Goal: Complete application form: Complete application form

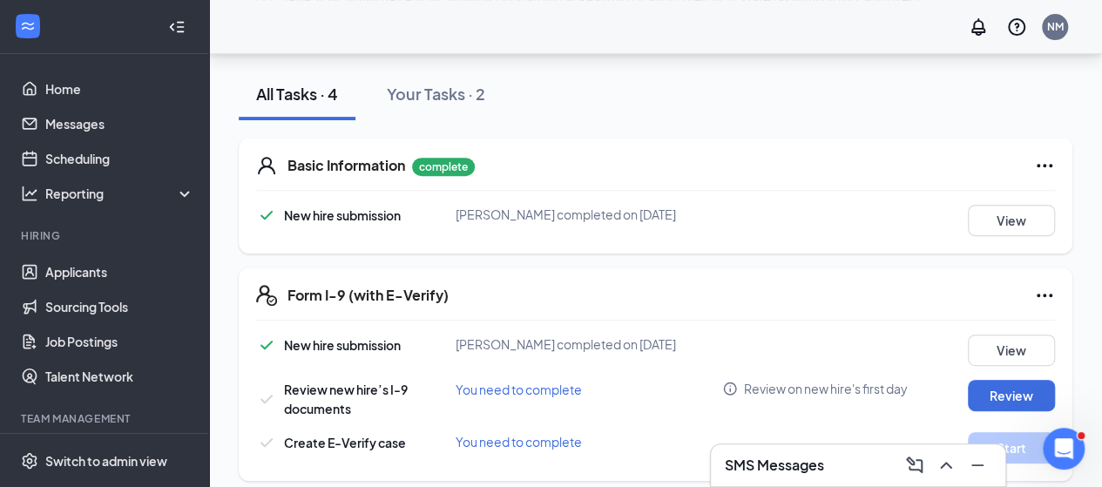
scroll to position [322, 0]
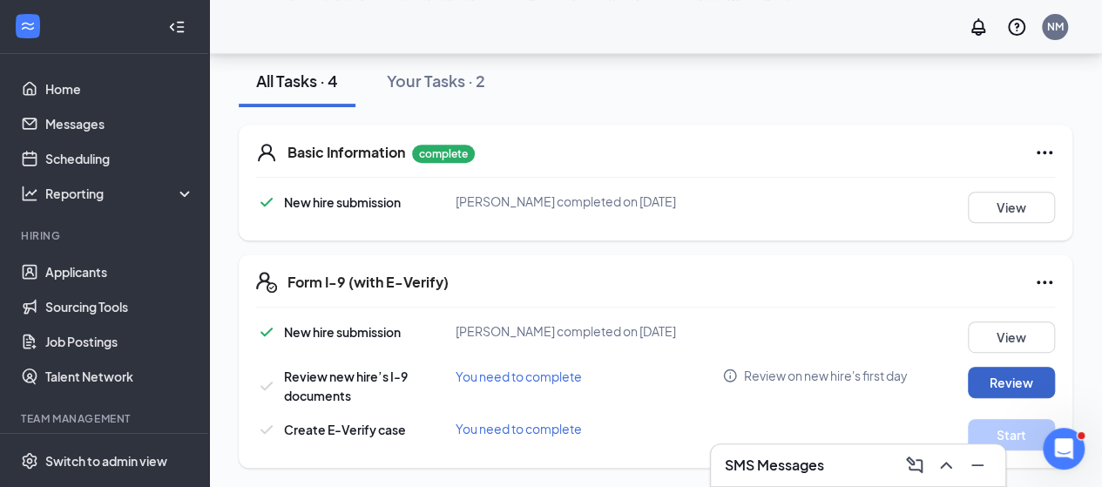
click at [1017, 386] on button "Review" at bounding box center [1010, 382] width 87 height 31
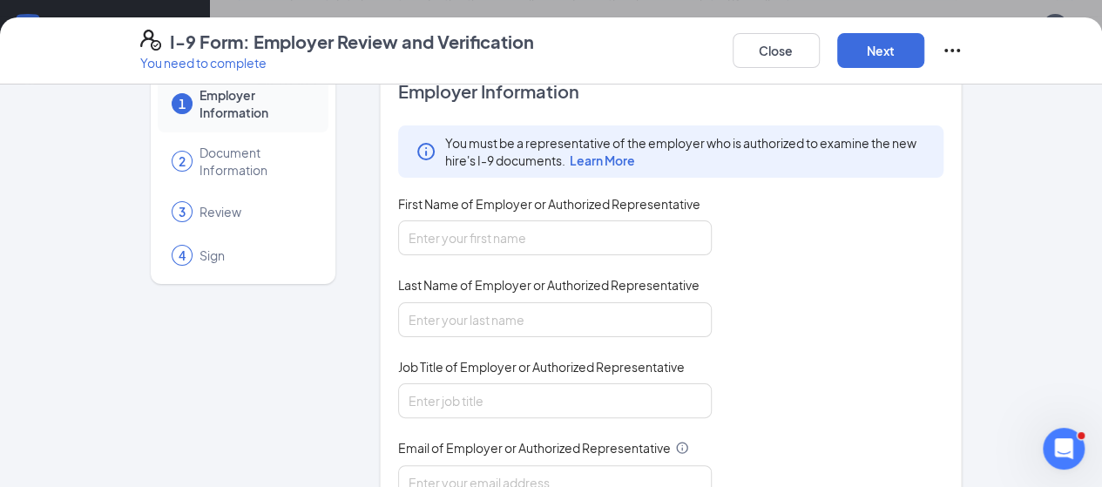
scroll to position [87, 0]
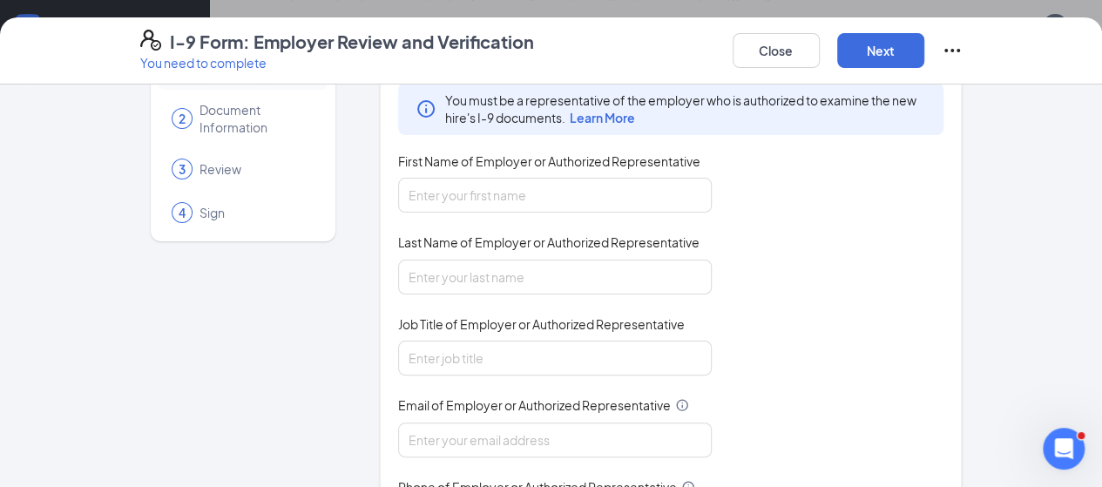
click at [561, 175] on div "First Name of Employer or Authorized Representative" at bounding box center [554, 164] width 313 height 25
click at [446, 195] on input "First Name of Employer or Authorized Representative" at bounding box center [554, 195] width 313 height 35
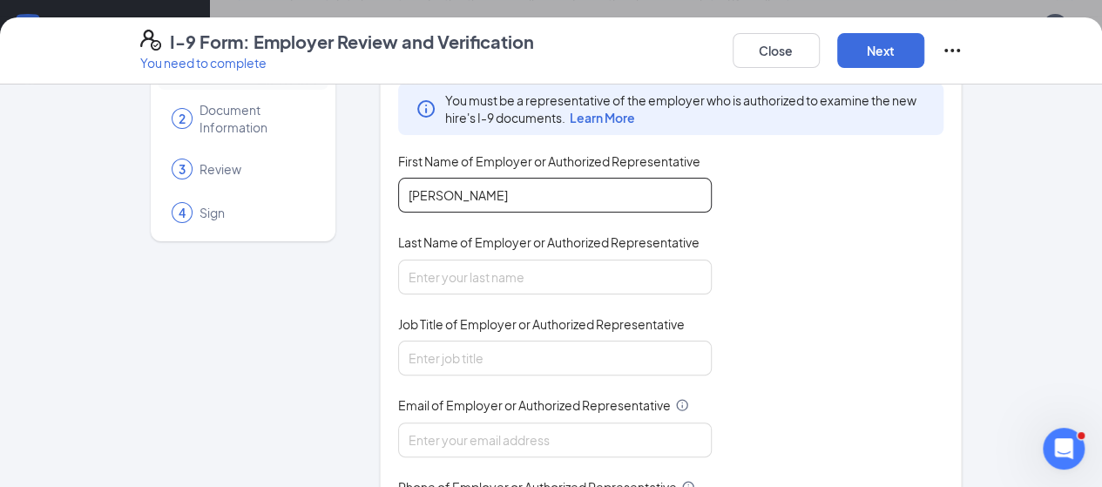
type input "[PERSON_NAME]"
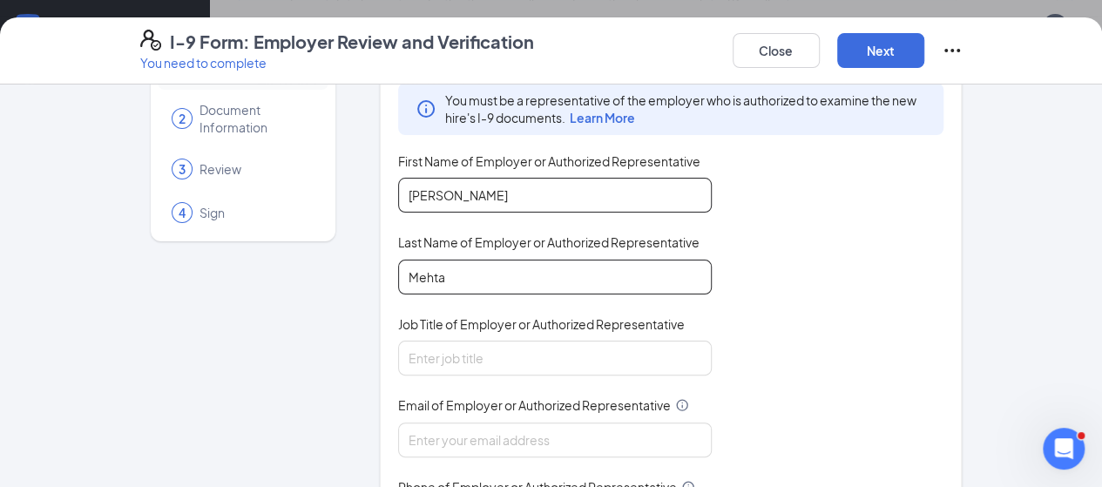
type input "Mehta"
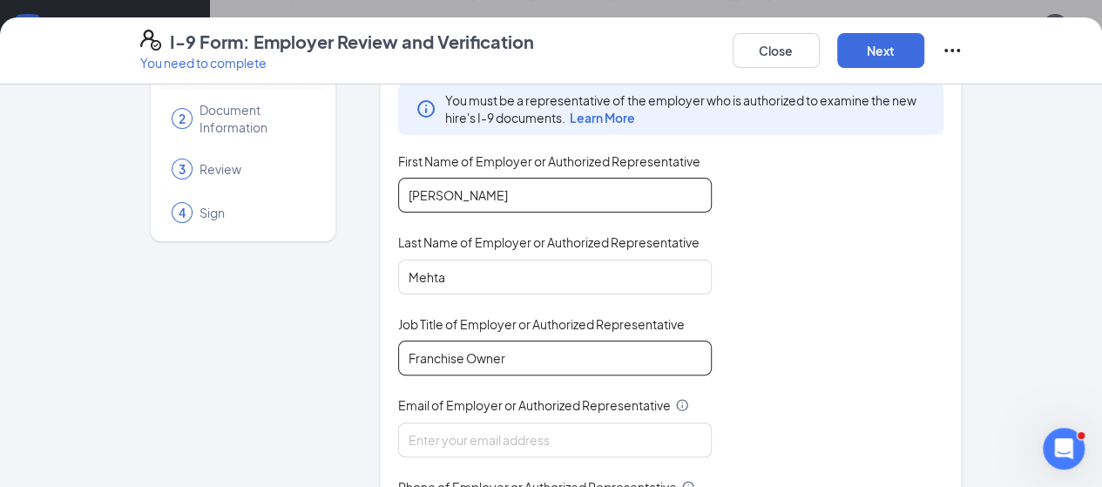
type input "Franchise Owner"
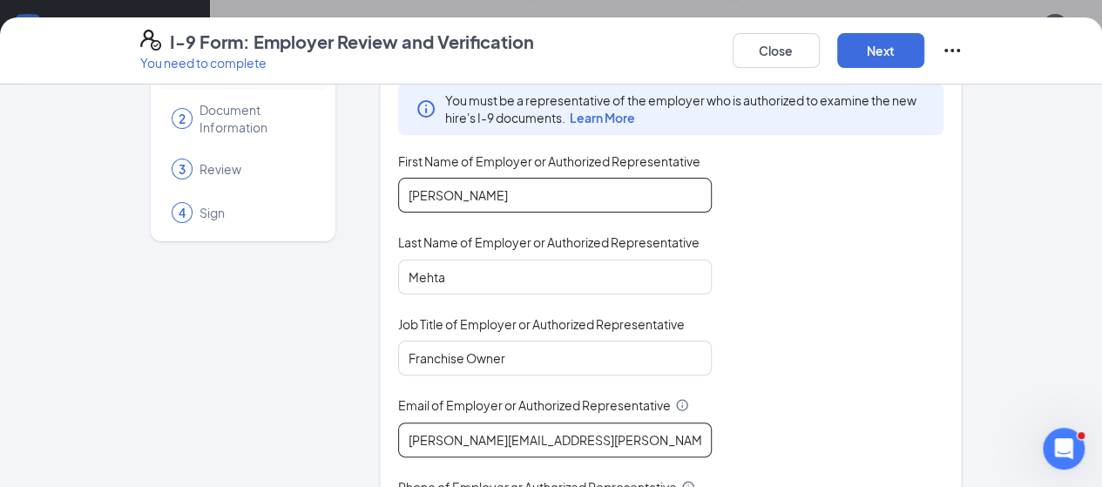
type input "[PERSON_NAME][EMAIL_ADDRESS][PERSON_NAME][DOMAIN_NAME]"
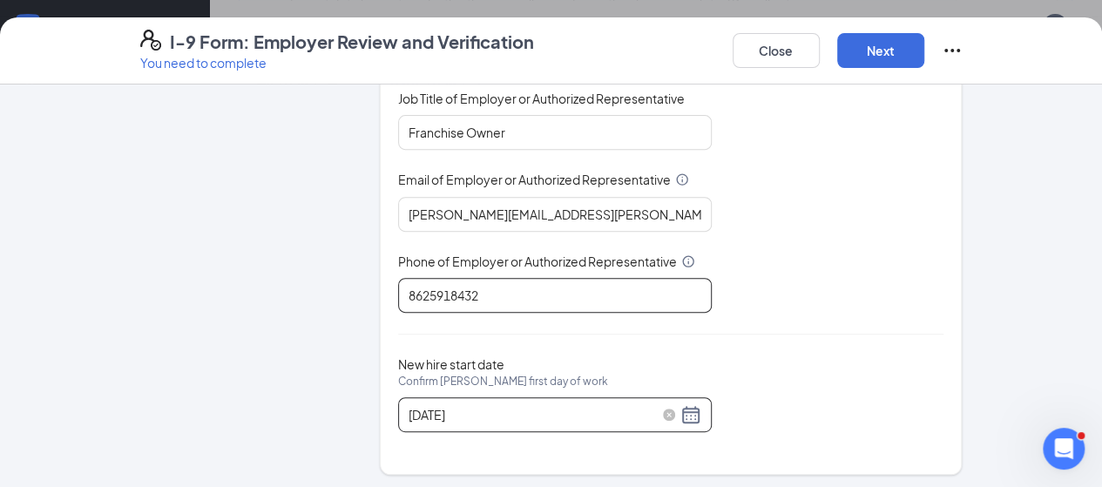
type input "8625918432"
click at [644, 405] on div "[DATE]" at bounding box center [554, 414] width 293 height 21
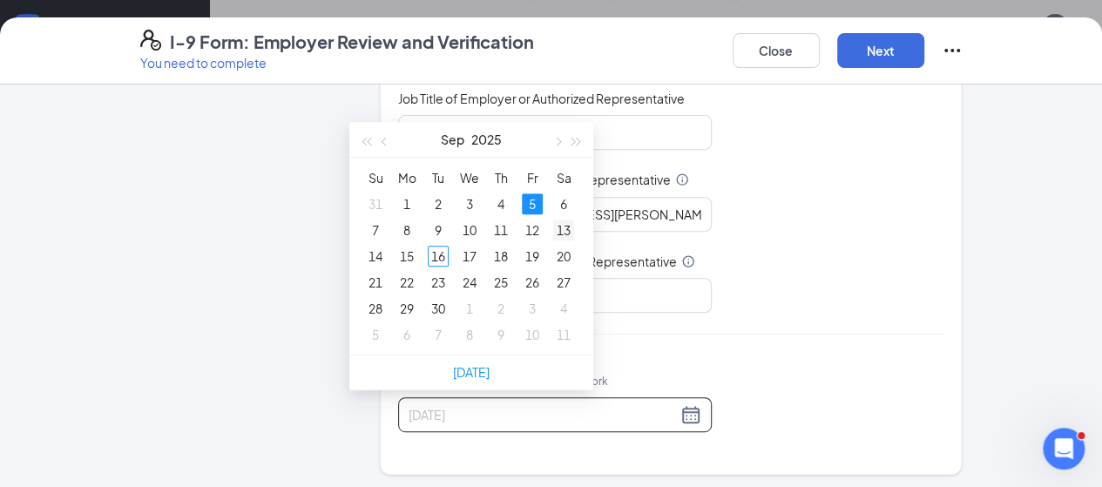
type input "[DATE]"
click at [553, 231] on div "13" at bounding box center [563, 229] width 21 height 21
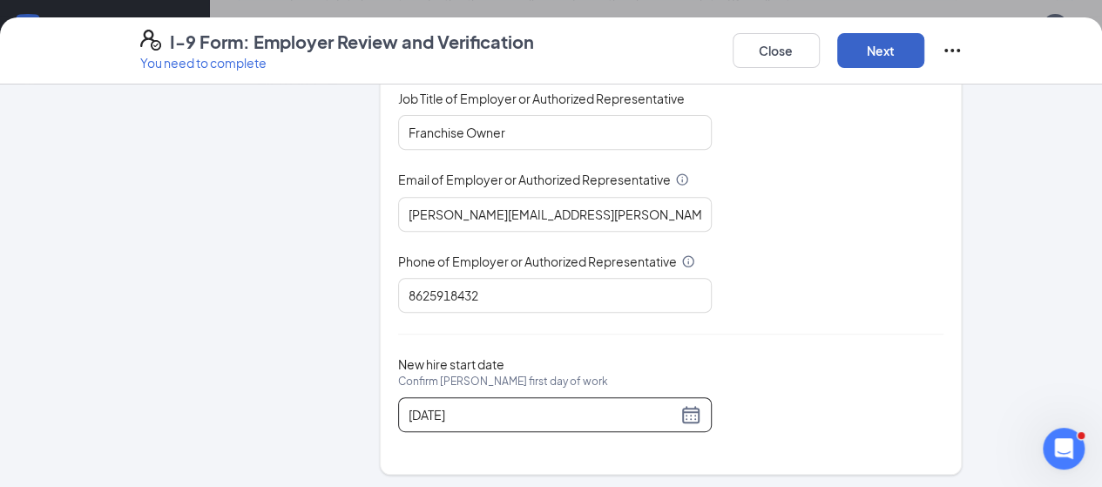
click at [924, 55] on button "Next" at bounding box center [880, 50] width 87 height 35
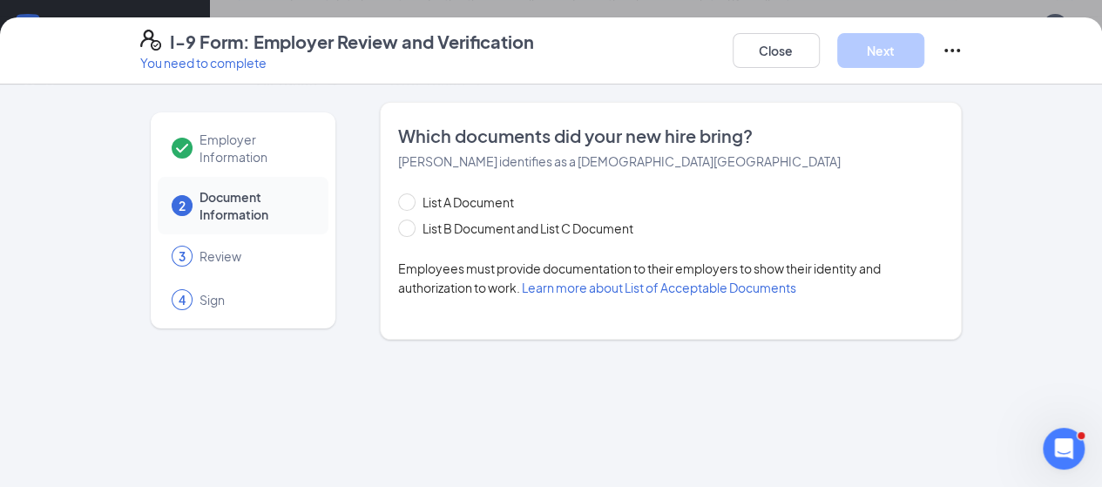
scroll to position [0, 0]
click at [452, 231] on span "List B Document and List C Document" at bounding box center [527, 228] width 225 height 19
click at [410, 231] on input "List B Document and List C Document" at bounding box center [404, 225] width 12 height 12
radio input "true"
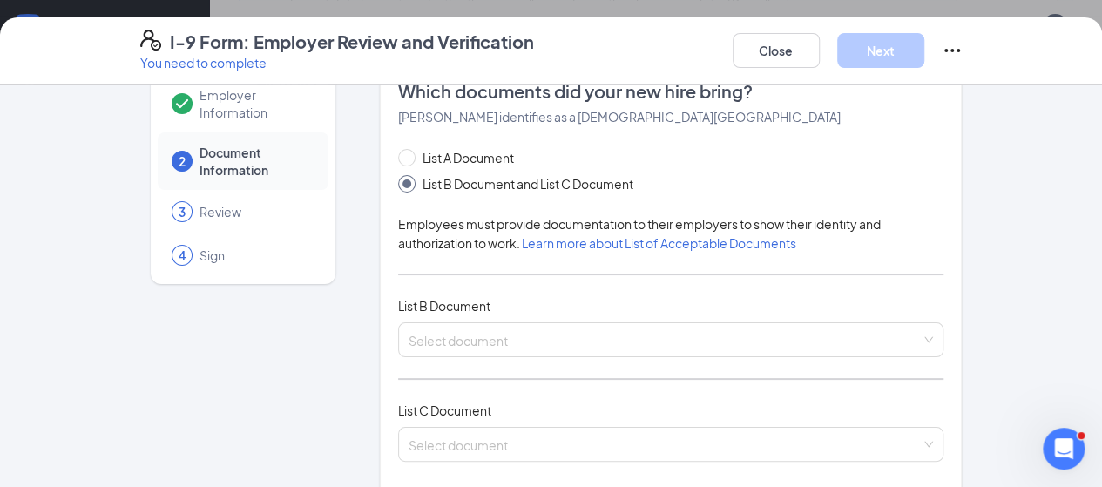
scroll to position [174, 0]
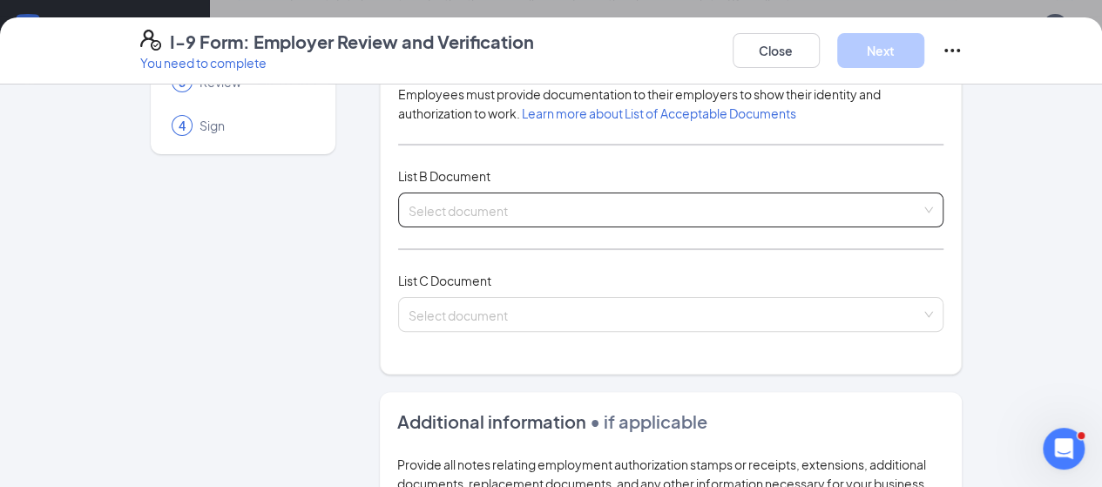
click at [475, 210] on input "search" at bounding box center [664, 206] width 513 height 26
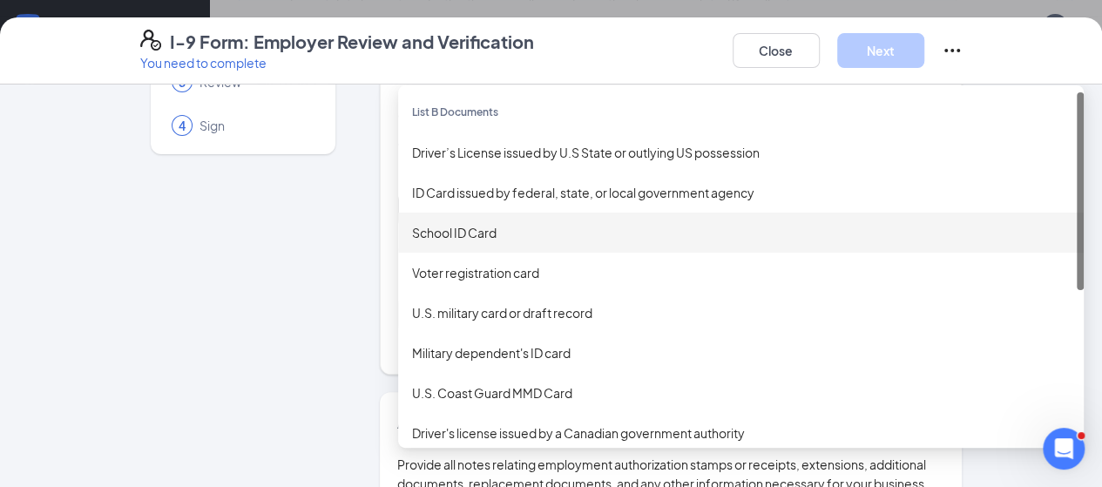
click at [412, 228] on div "School ID Card" at bounding box center [740, 232] width 657 height 19
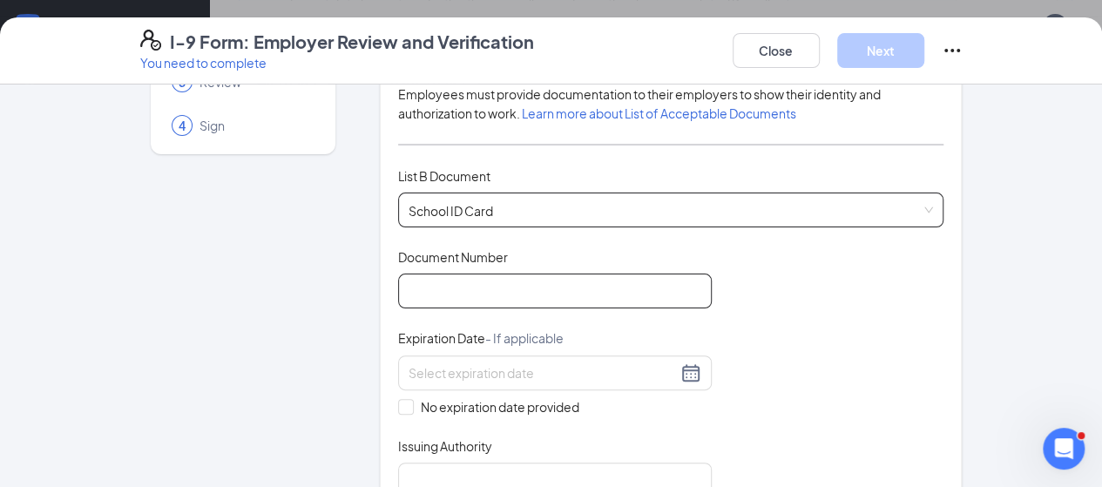
click at [469, 285] on input "Document Number" at bounding box center [554, 290] width 313 height 35
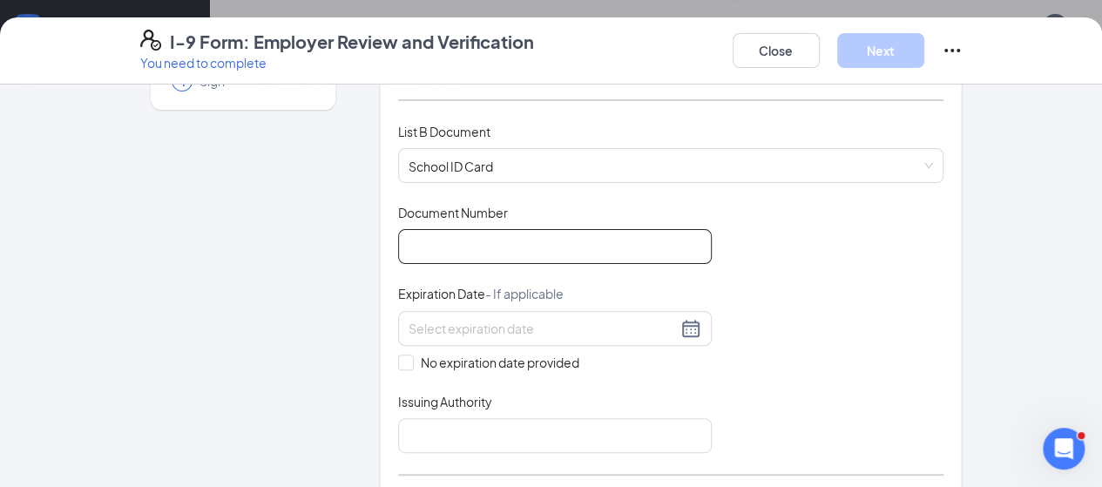
scroll to position [261, 0]
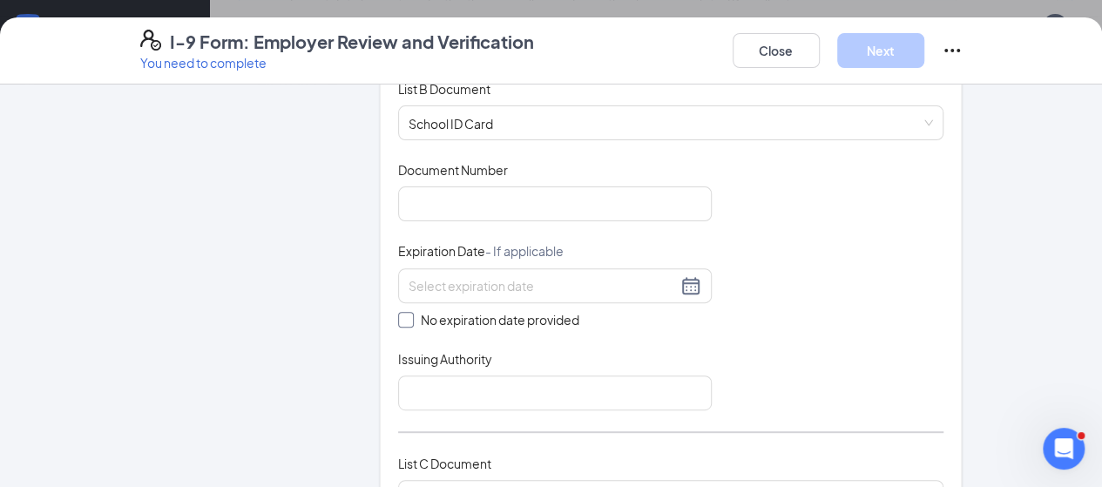
click at [481, 317] on span "No expiration date provided" at bounding box center [500, 319] width 172 height 19
click at [410, 317] on input "No expiration date provided" at bounding box center [404, 318] width 12 height 12
checkbox input "true"
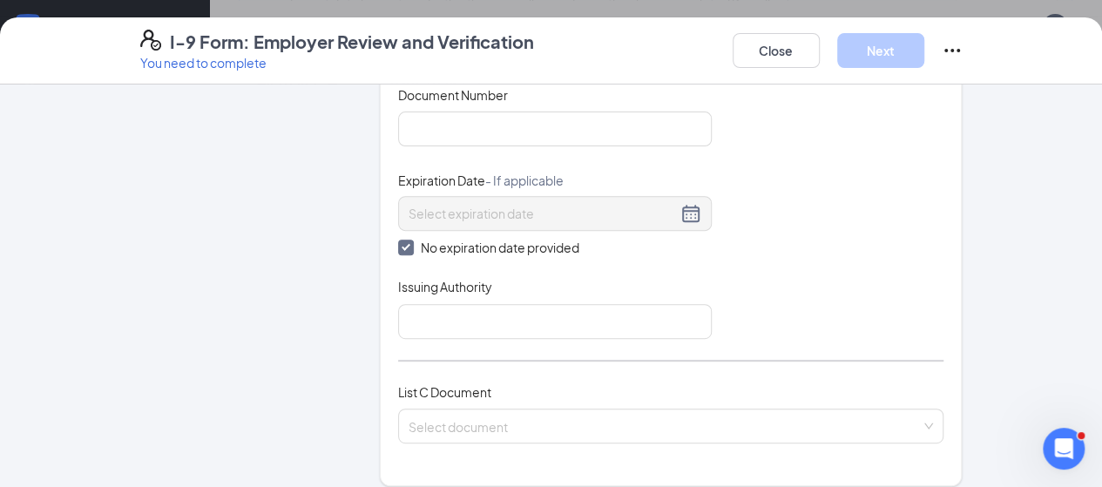
scroll to position [348, 0]
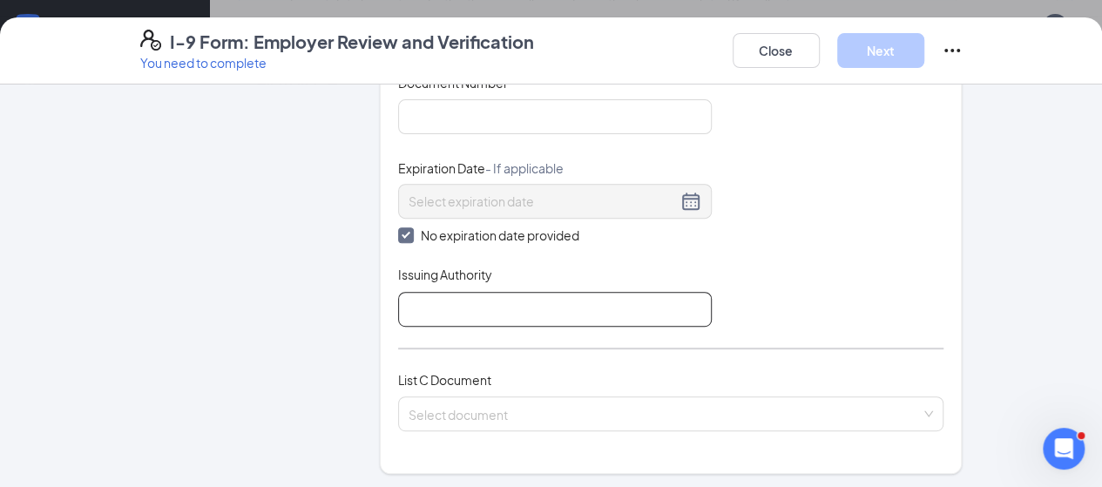
click at [505, 297] on input "Issuing Authority" at bounding box center [554, 309] width 313 height 35
type input "[PERSON_NAME][GEOGRAPHIC_DATA]"
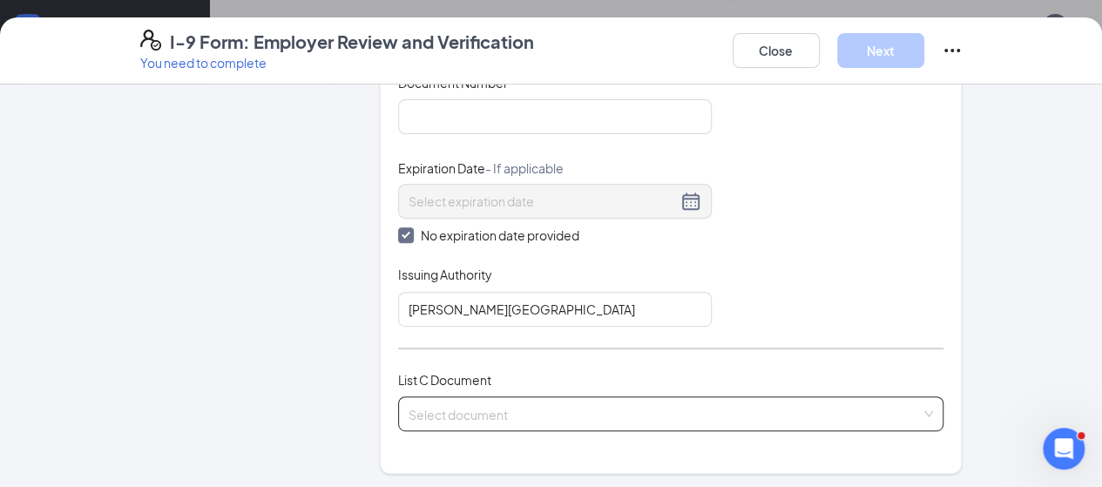
click at [450, 413] on input "search" at bounding box center [664, 410] width 513 height 26
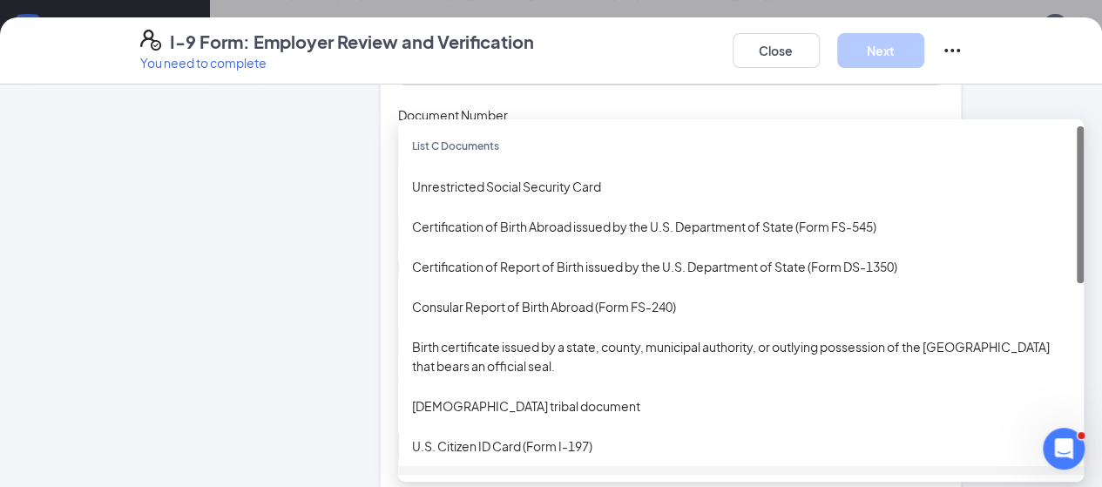
scroll to position [261, 0]
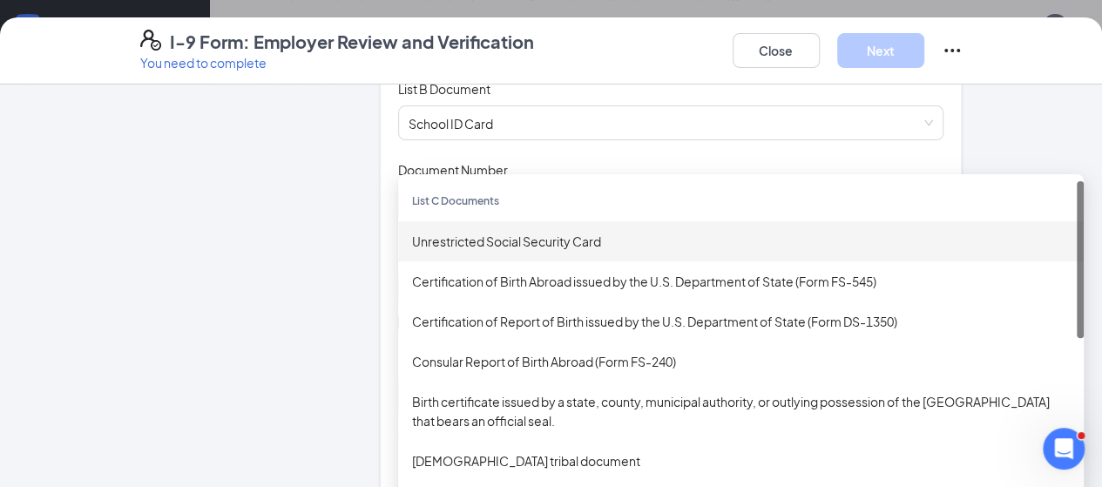
click at [461, 241] on div "Unrestricted Social Security Card" at bounding box center [740, 241] width 657 height 19
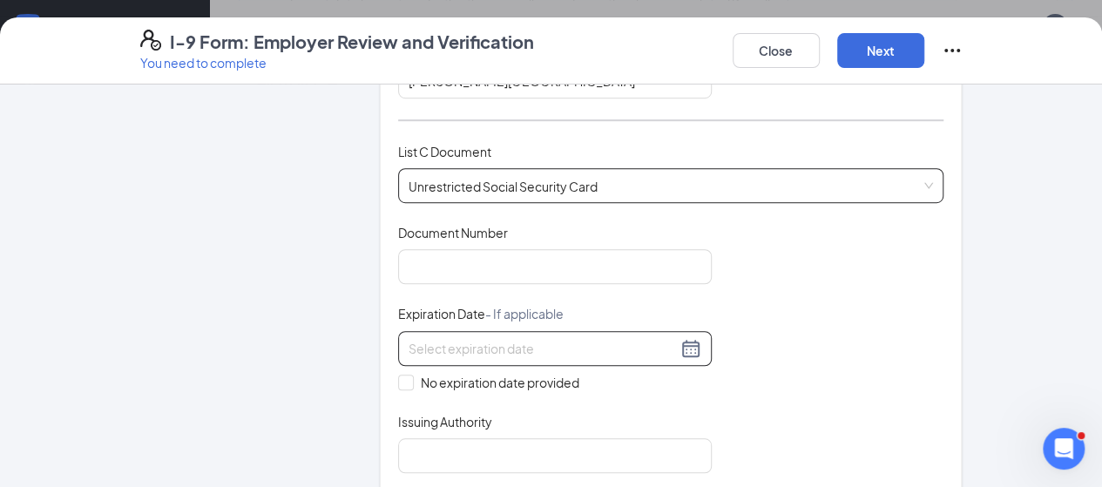
scroll to position [610, 0]
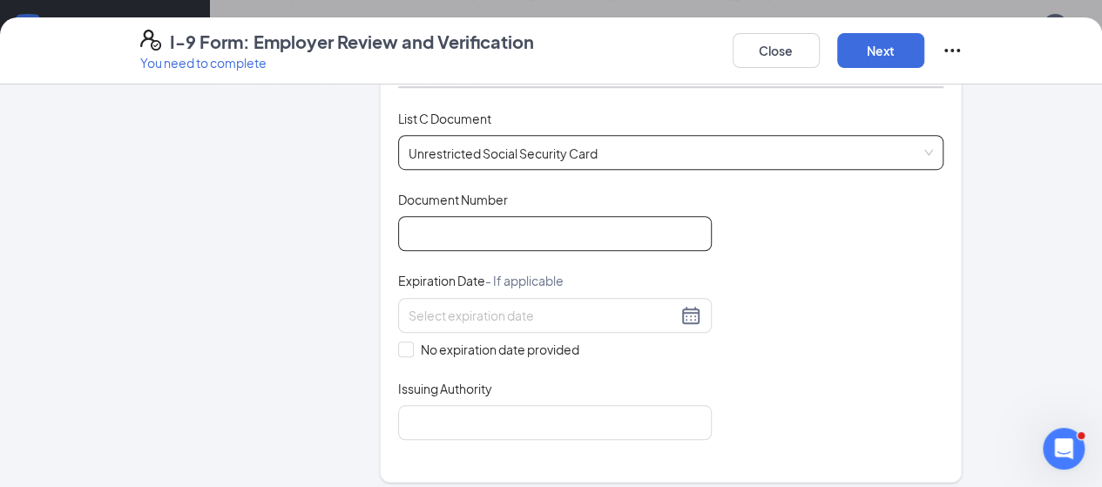
click at [413, 234] on input "Document Number" at bounding box center [554, 233] width 313 height 35
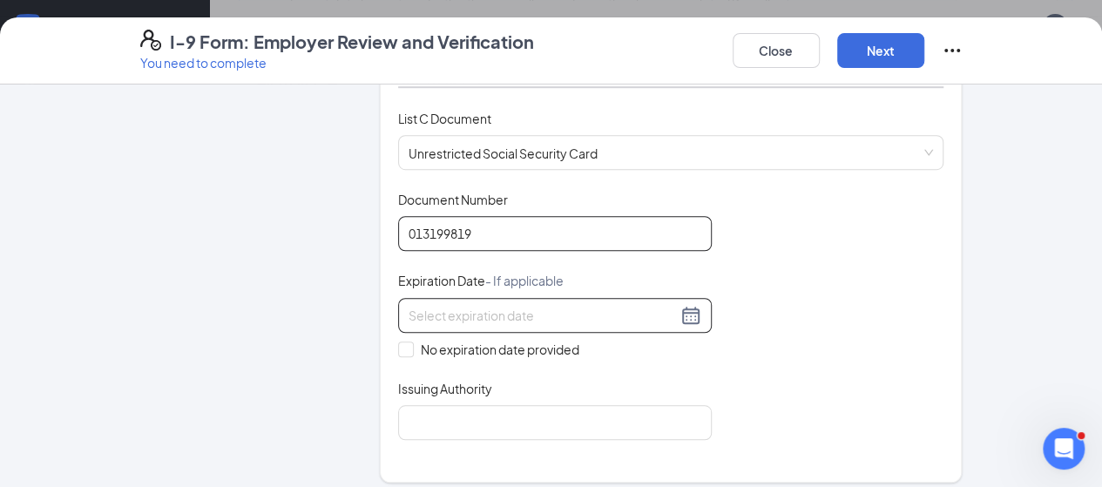
type input "013199819"
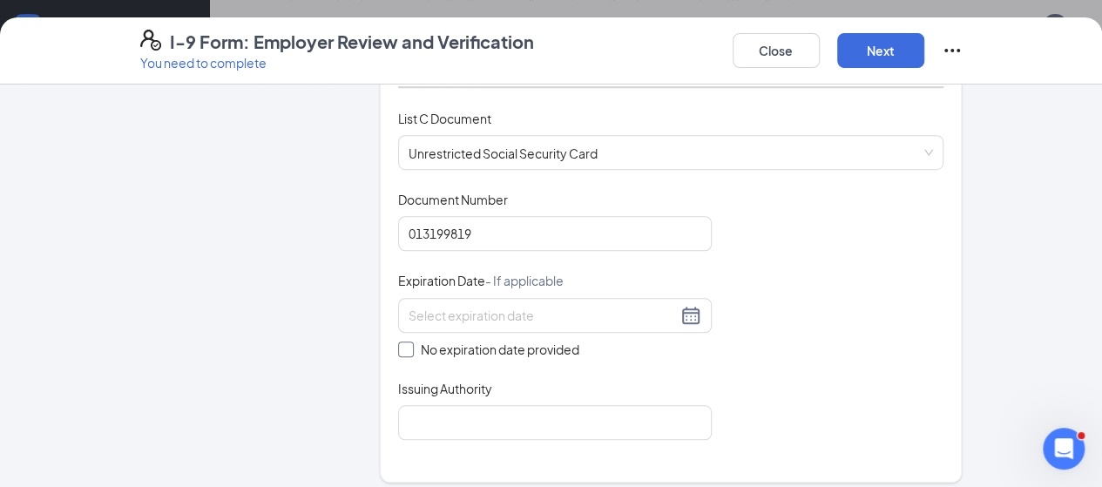
click at [443, 349] on span "No expiration date provided" at bounding box center [500, 349] width 172 height 19
click at [410, 349] on input "No expiration date provided" at bounding box center [404, 347] width 12 height 12
checkbox input "true"
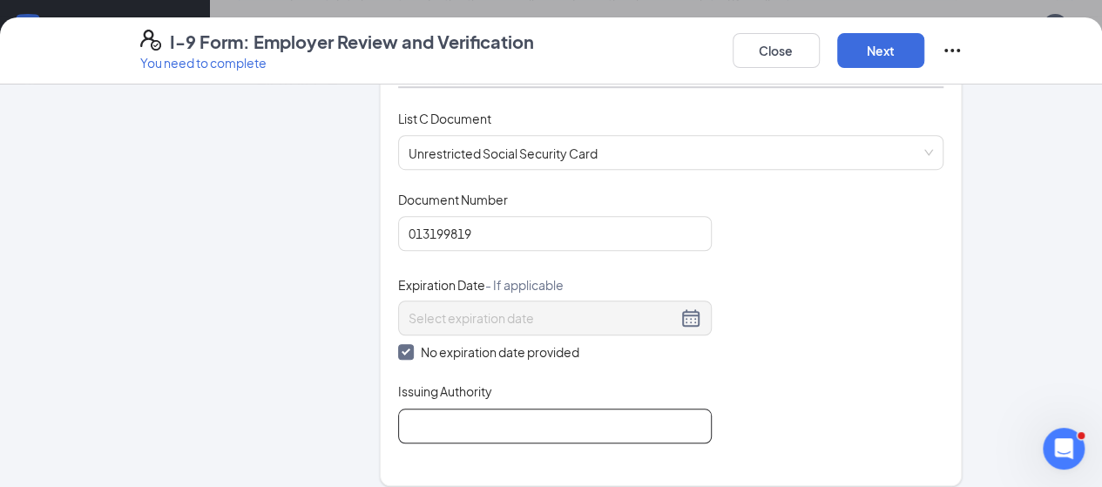
click at [431, 408] on input "Issuing Authority" at bounding box center [554, 425] width 313 height 35
click at [434, 408] on input "Issuing Authority" at bounding box center [554, 425] width 313 height 35
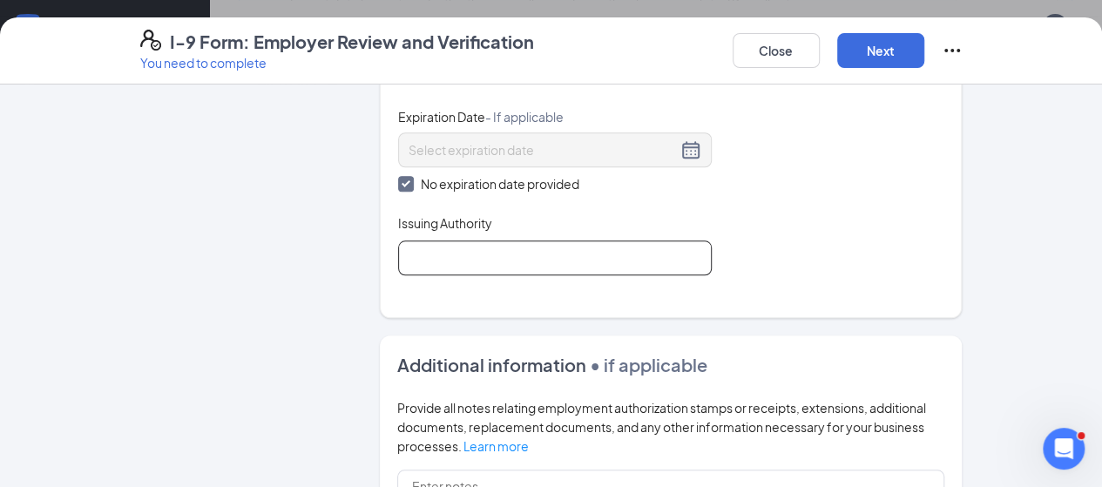
scroll to position [784, 0]
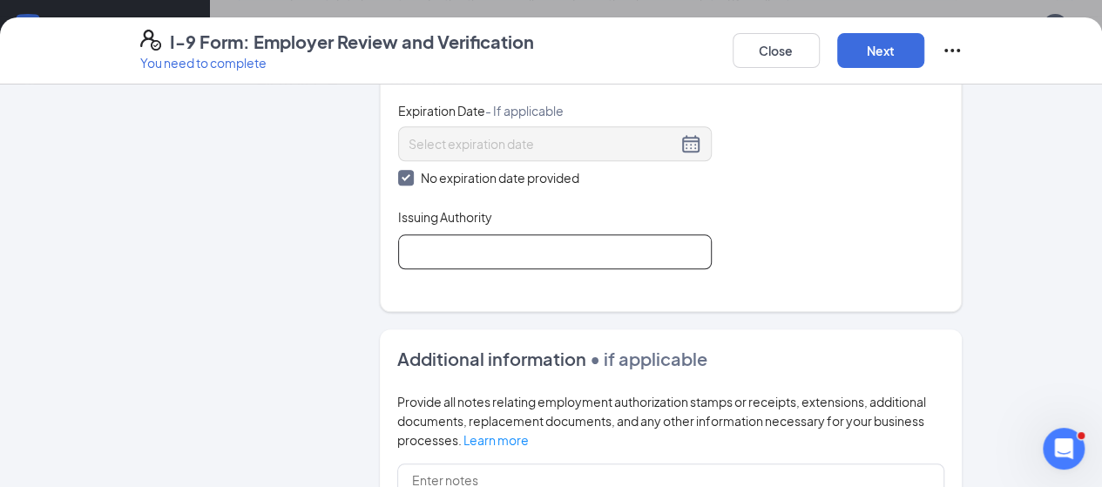
click at [445, 248] on input "Issuing Authority" at bounding box center [554, 251] width 313 height 35
type input "[GEOGRAPHIC_DATA]"
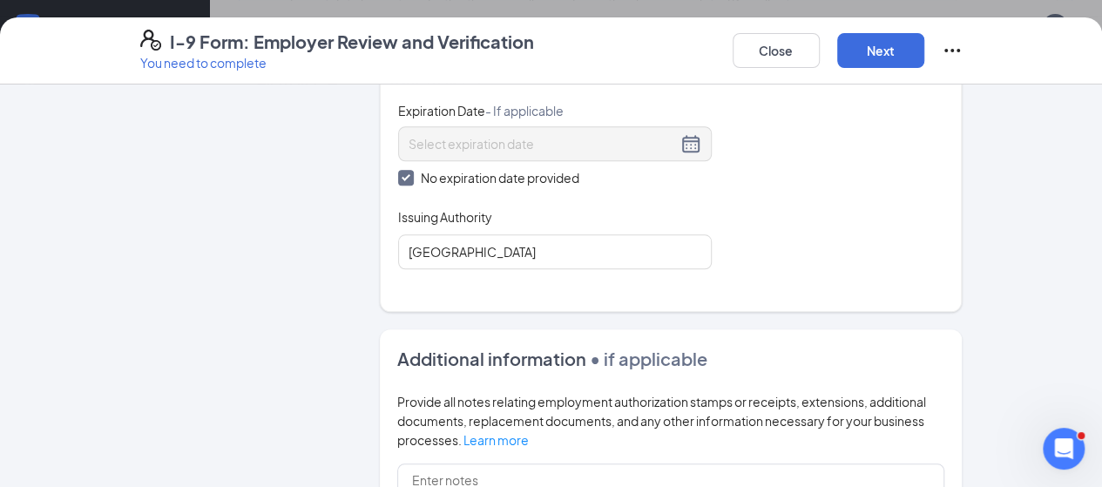
click at [754, 259] on div "Document Title Unrestricted Social Security Card Document Number 013199819 Expi…" at bounding box center [671, 143] width 546 height 253
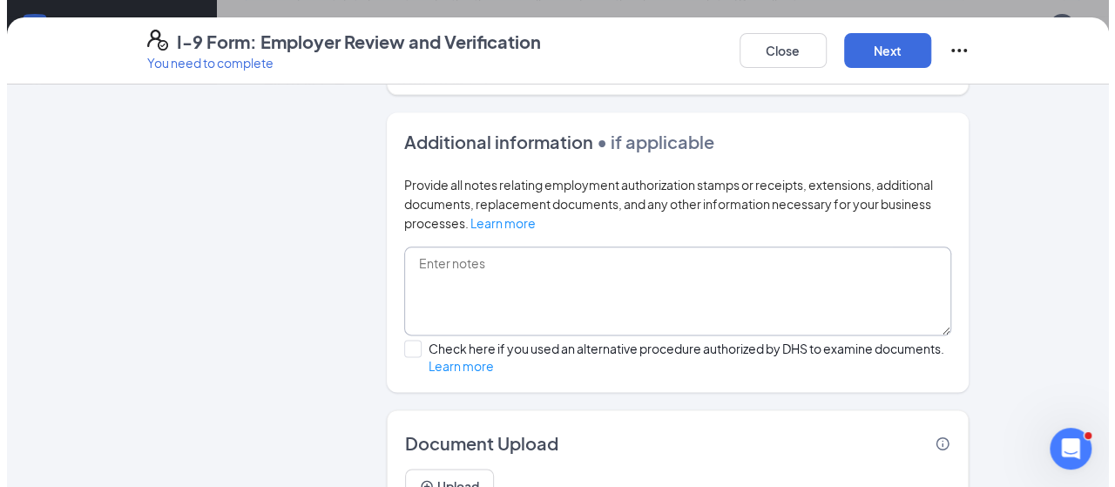
scroll to position [1055, 0]
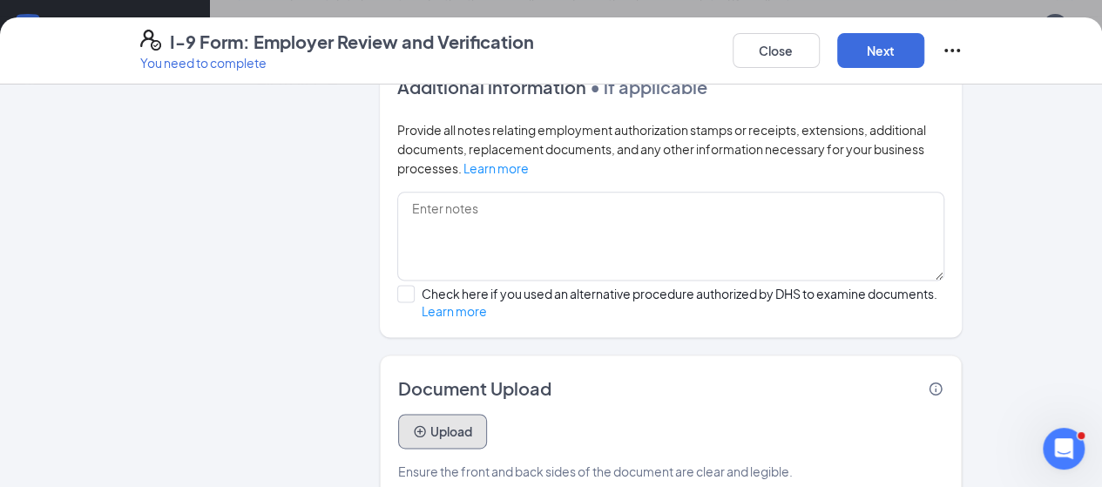
click at [398, 414] on button "Upload" at bounding box center [442, 431] width 89 height 35
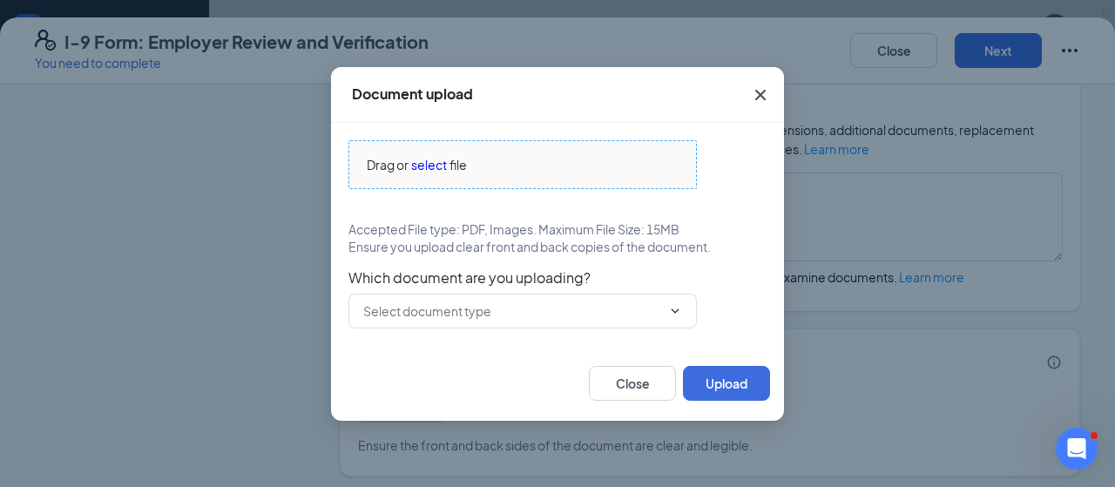
click at [425, 161] on span "select" at bounding box center [429, 164] width 36 height 19
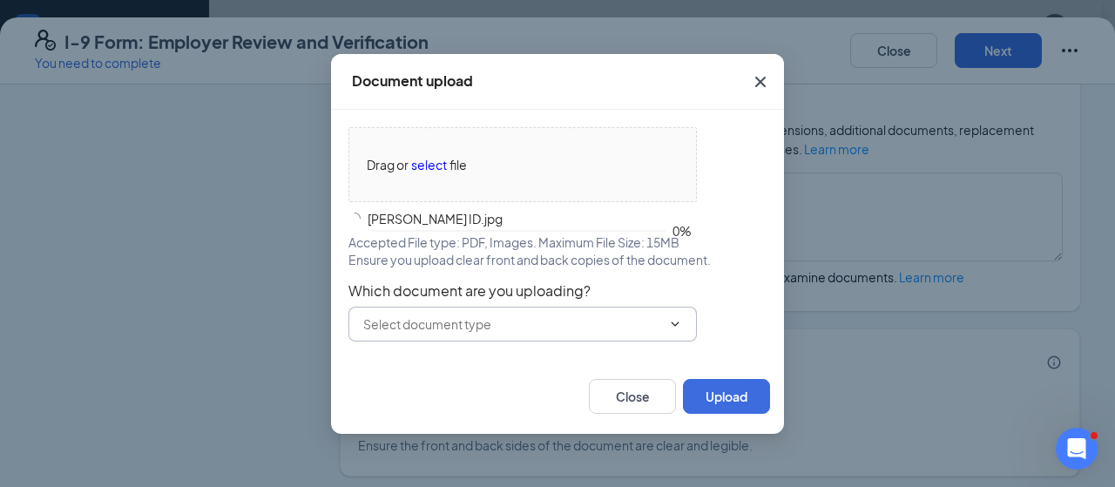
click at [514, 329] on input "text" at bounding box center [512, 323] width 298 height 19
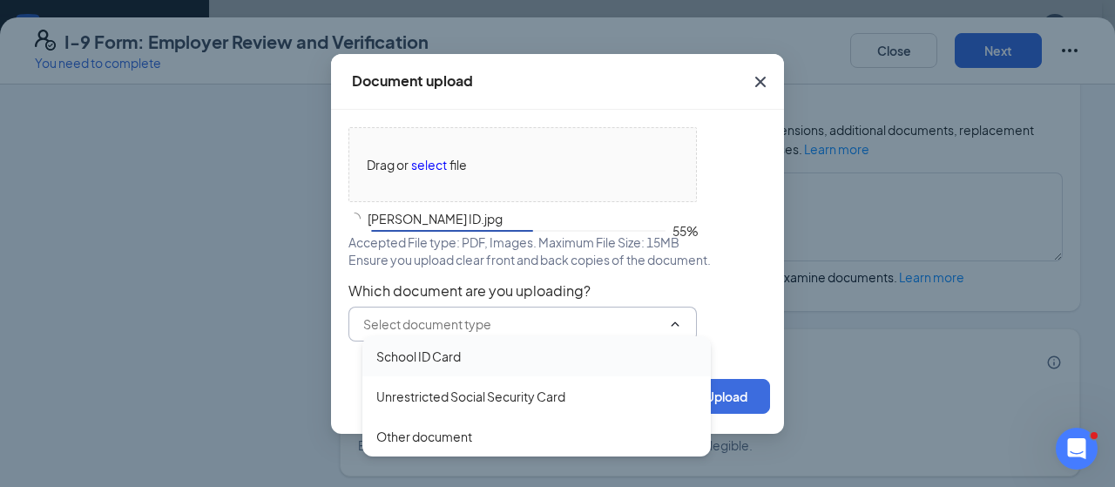
click at [458, 361] on div "School ID Card" at bounding box center [418, 356] width 84 height 19
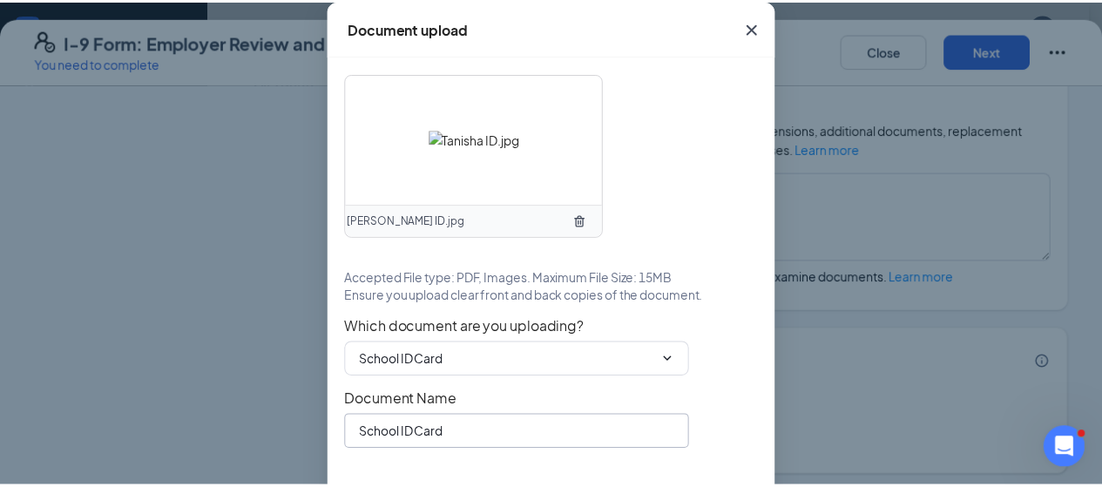
scroll to position [53, 0]
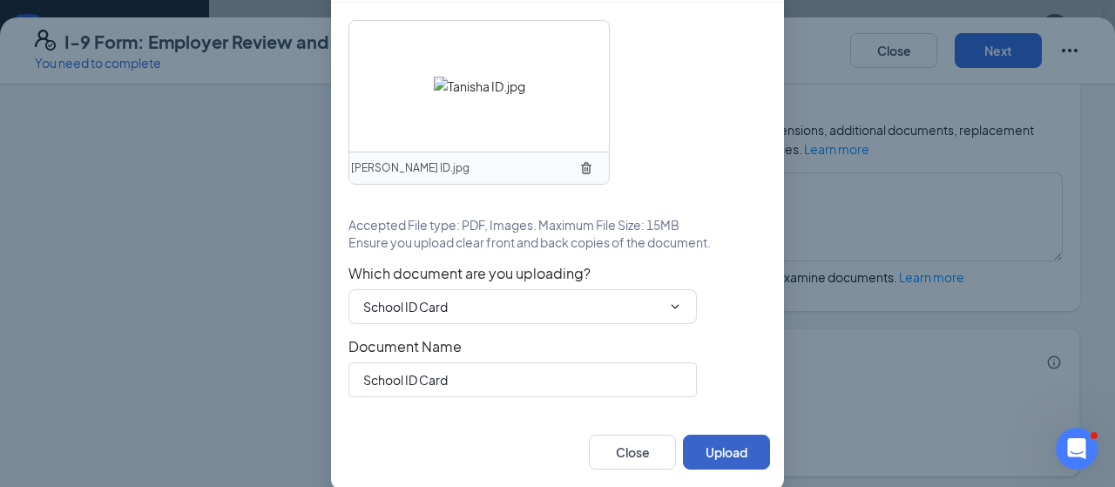
click at [715, 448] on button "Upload" at bounding box center [726, 452] width 87 height 35
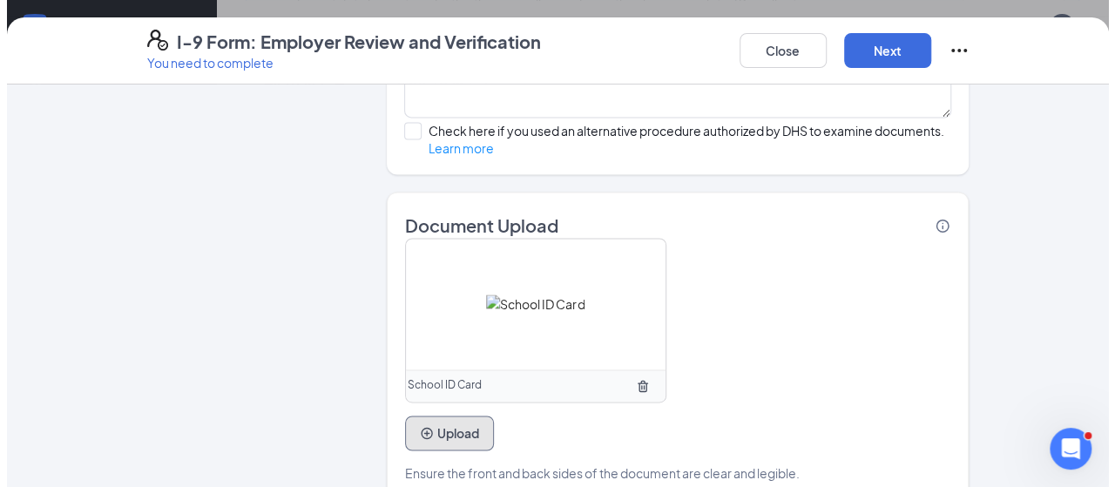
scroll to position [1219, 0]
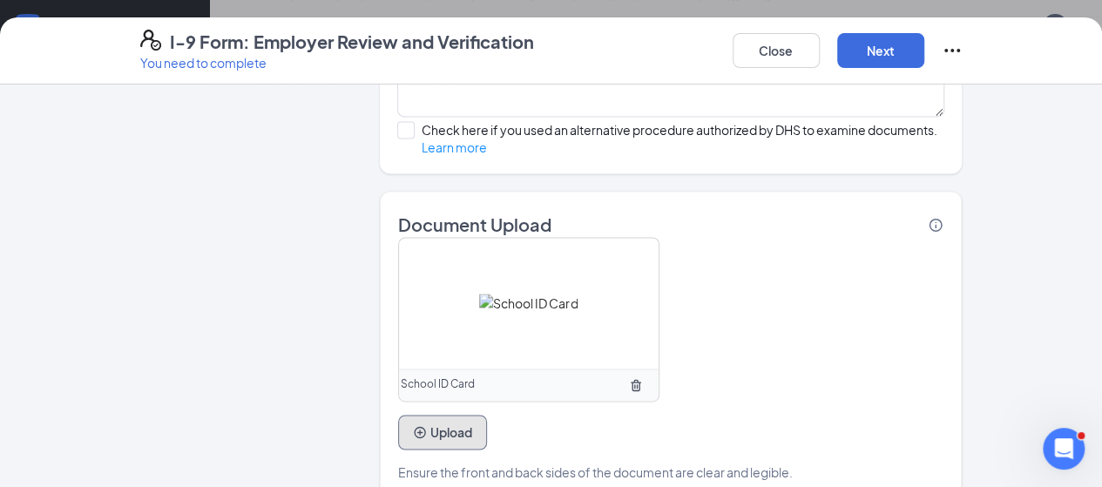
click at [398, 415] on button "Upload" at bounding box center [442, 432] width 89 height 35
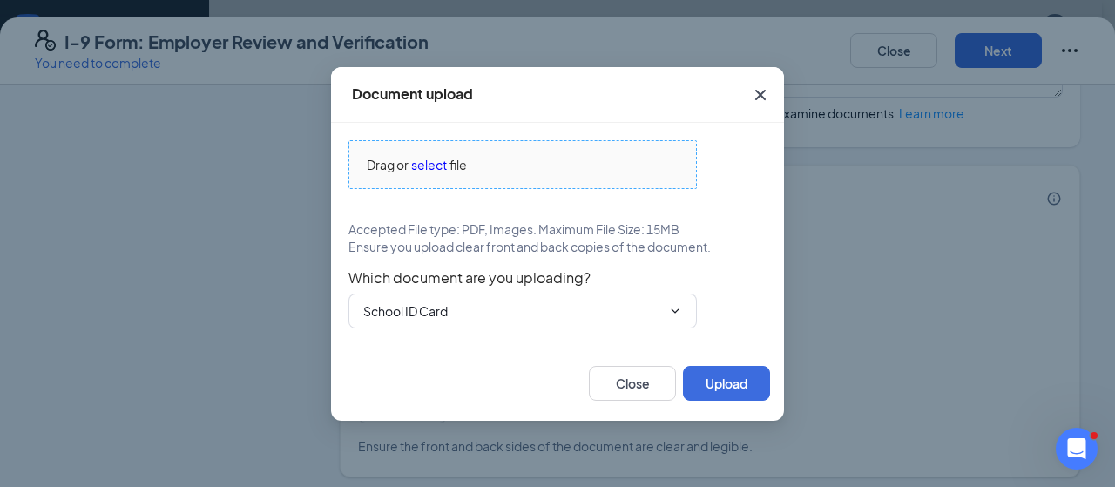
click at [418, 166] on span "select" at bounding box center [429, 164] width 36 height 19
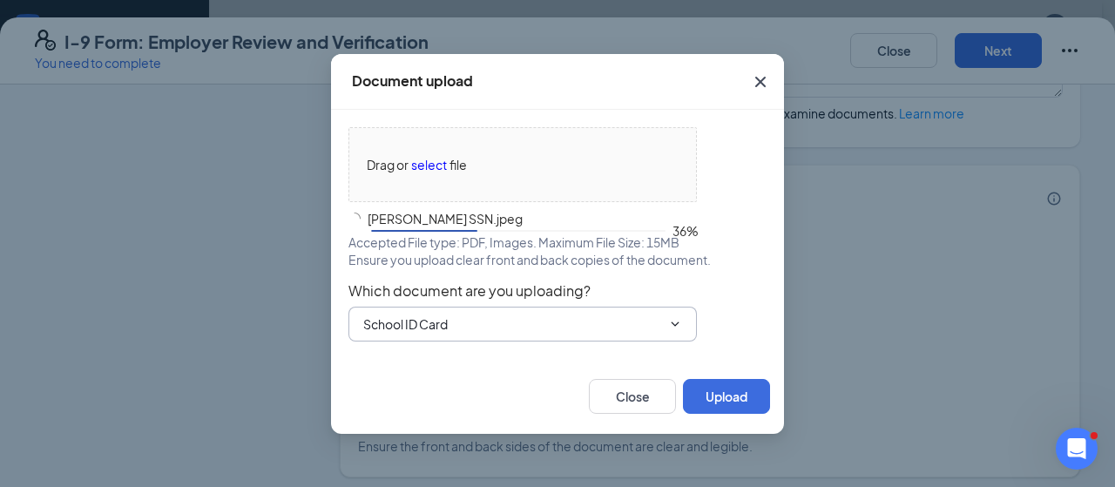
click at [583, 308] on span "School ID Card School ID Card Unrestricted Social Security Card Other document" at bounding box center [522, 324] width 348 height 35
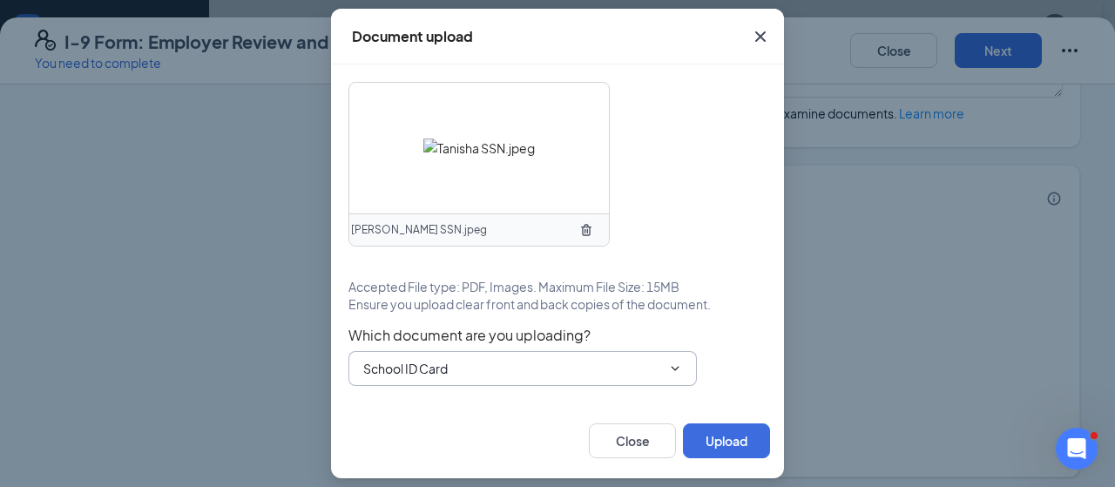
click at [590, 375] on input "School ID Card" at bounding box center [512, 368] width 298 height 19
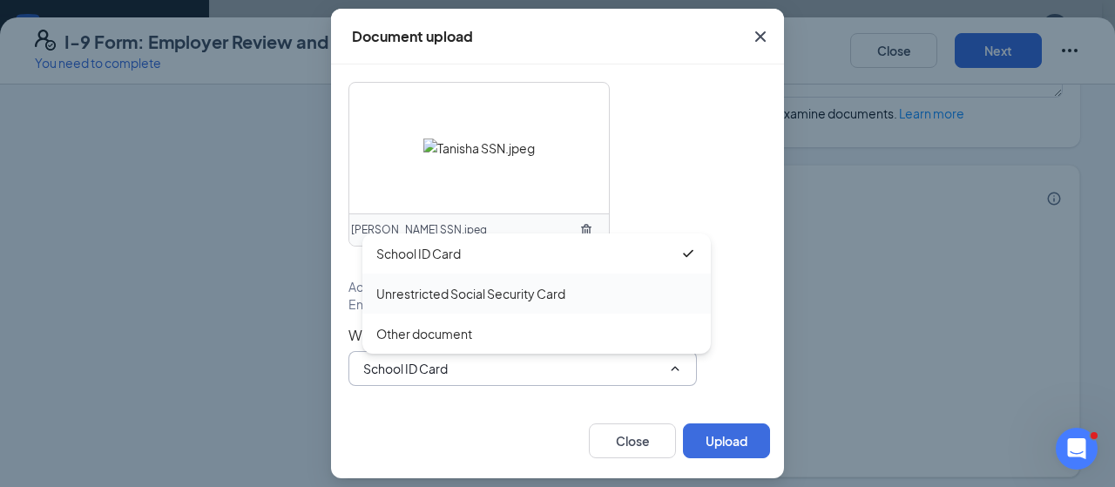
click at [536, 307] on div "Unrestricted Social Security Card" at bounding box center [536, 293] width 348 height 40
type input "Unrestricted Social Security Card"
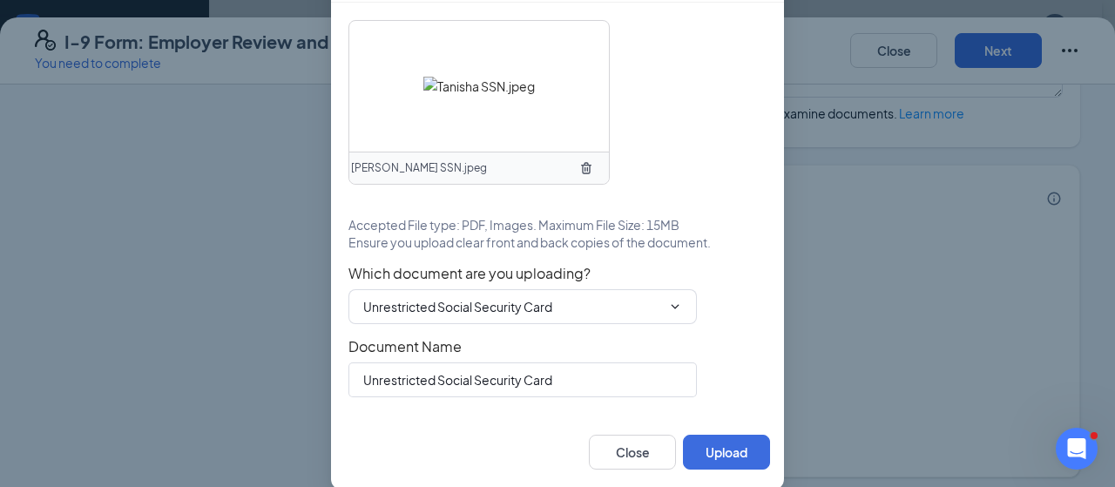
click at [754, 388] on div "[PERSON_NAME] SSN.jpeg Accepted File type: PDF, Images. Maximum File Size: 15MB…" at bounding box center [557, 208] width 418 height 377
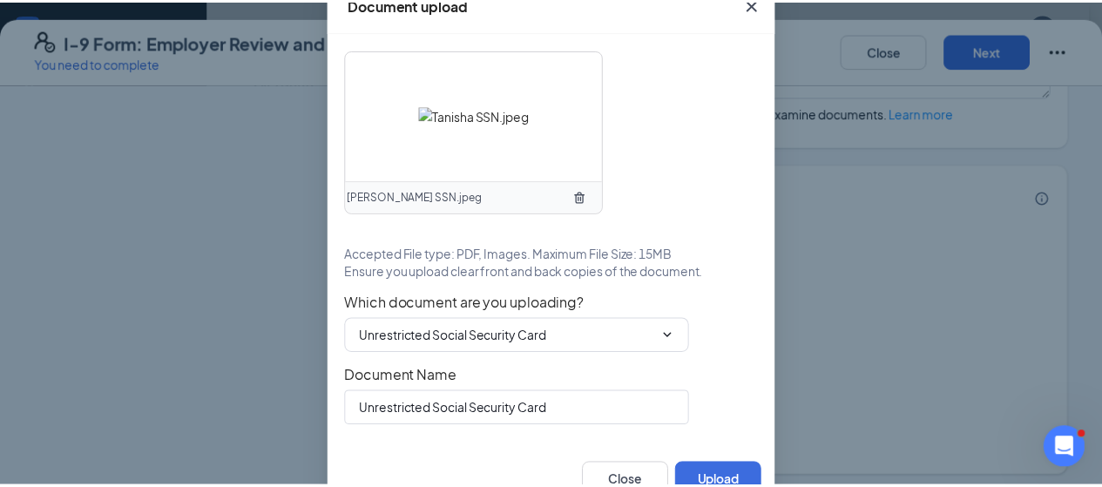
scroll to position [53, 0]
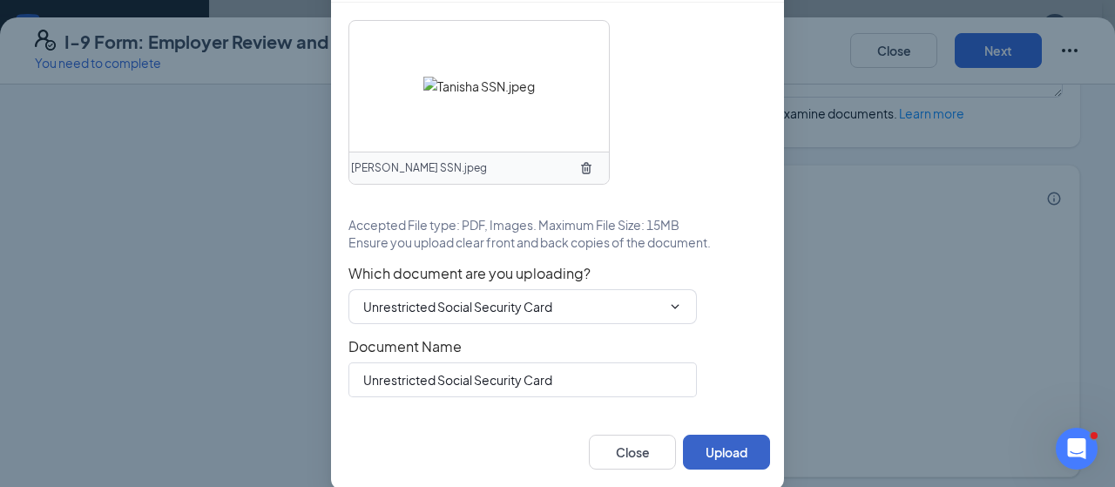
click at [743, 436] on button "Upload" at bounding box center [726, 452] width 87 height 35
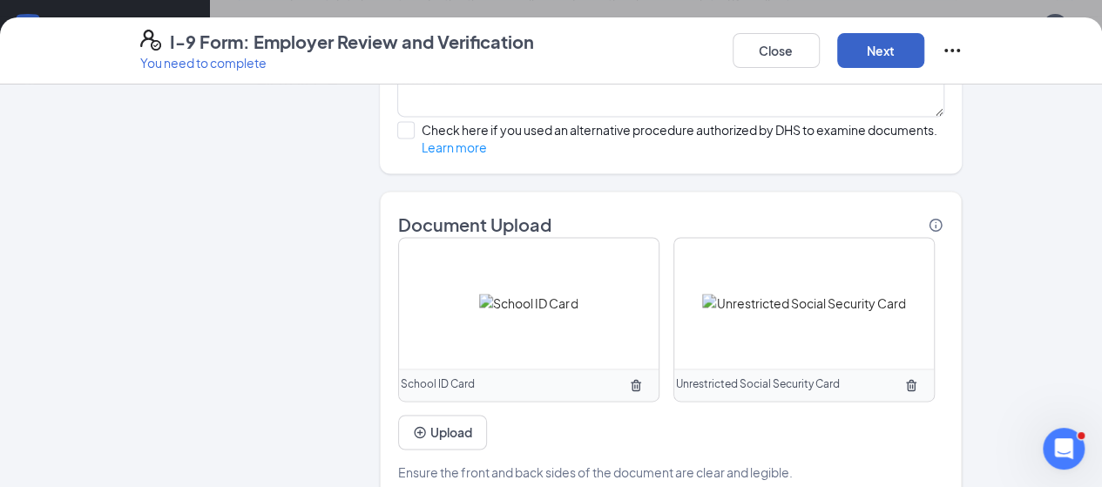
click at [924, 60] on button "Next" at bounding box center [880, 50] width 87 height 35
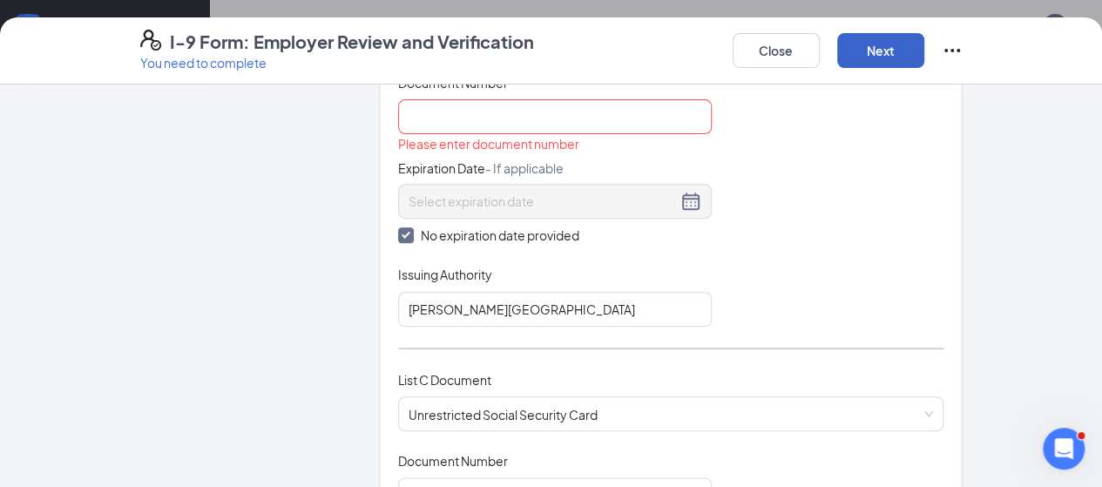
scroll to position [174, 0]
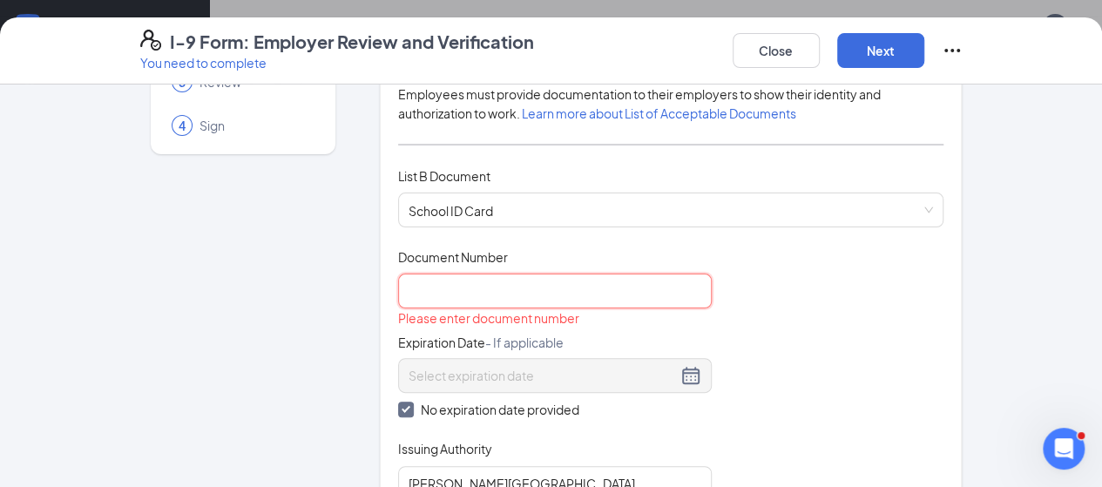
click at [583, 285] on input "Document Number" at bounding box center [554, 290] width 313 height 35
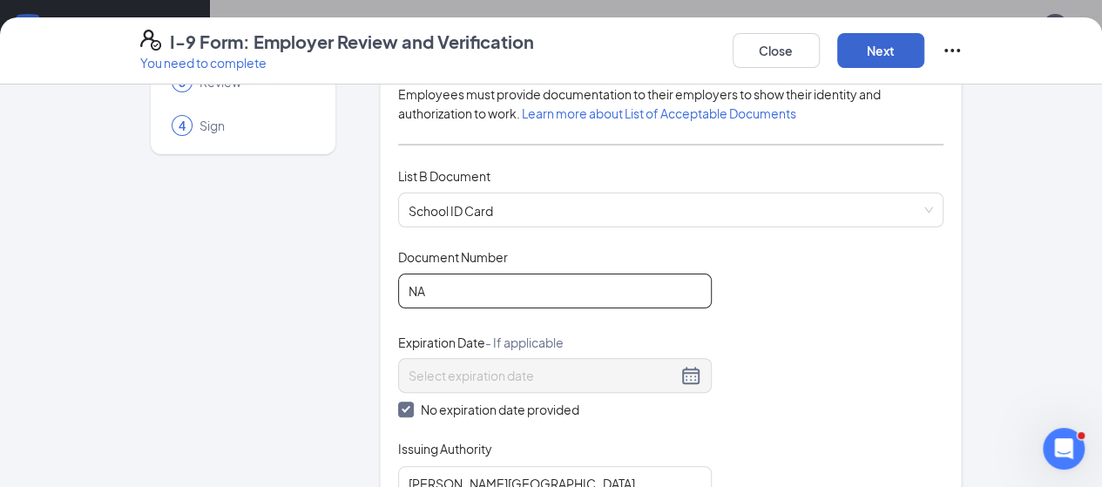
type input "NA"
click at [924, 50] on button "Next" at bounding box center [880, 50] width 87 height 35
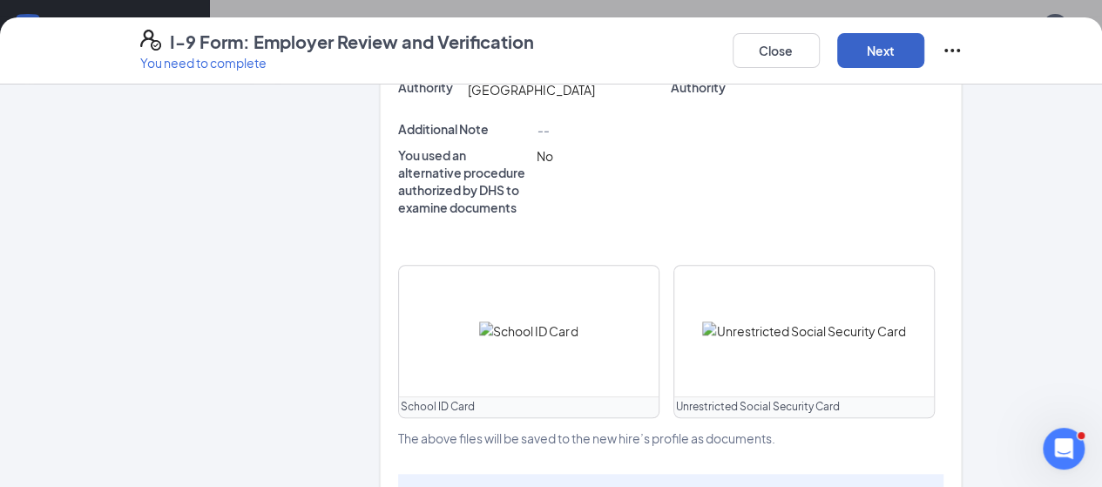
scroll to position [761, 0]
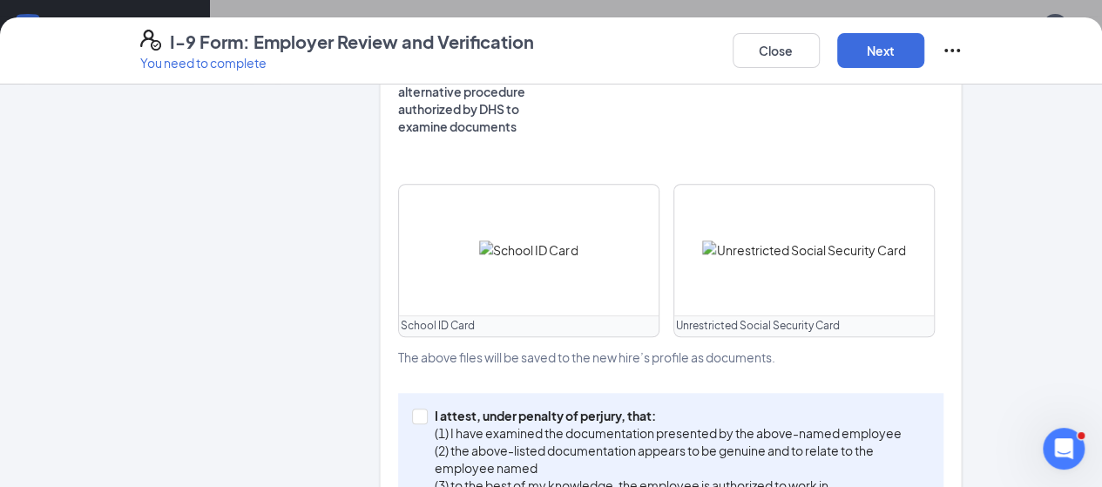
click at [398, 393] on div "I attest, under penalty of [PERSON_NAME], that: (1) I have examined the documen…" at bounding box center [671, 459] width 546 height 132
click at [412, 408] on span at bounding box center [420, 416] width 16 height 16
click at [412, 408] on input "I attest, under penalty of [PERSON_NAME], that: (1) I have examined the documen…" at bounding box center [418, 414] width 12 height 12
checkbox input "true"
click at [924, 47] on button "Next" at bounding box center [880, 50] width 87 height 35
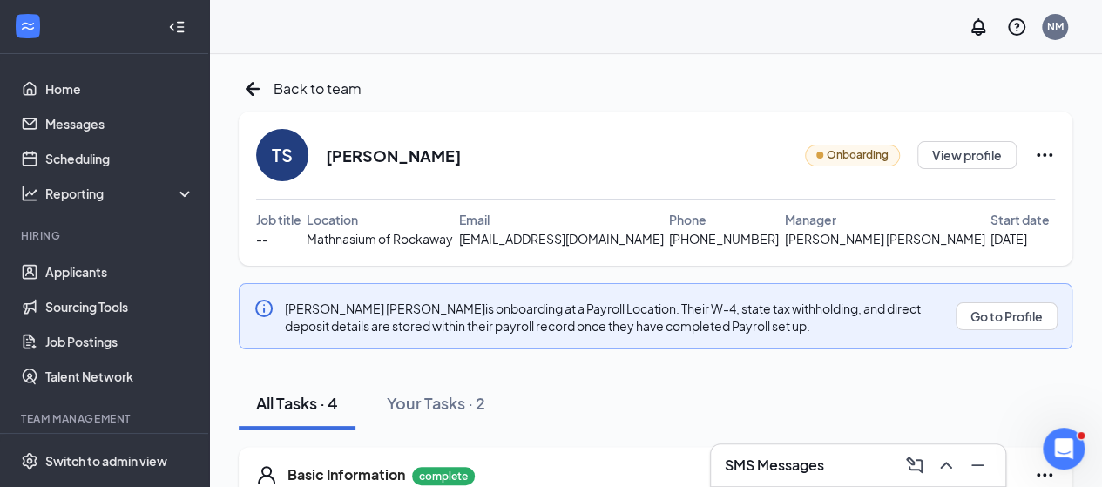
scroll to position [322, 0]
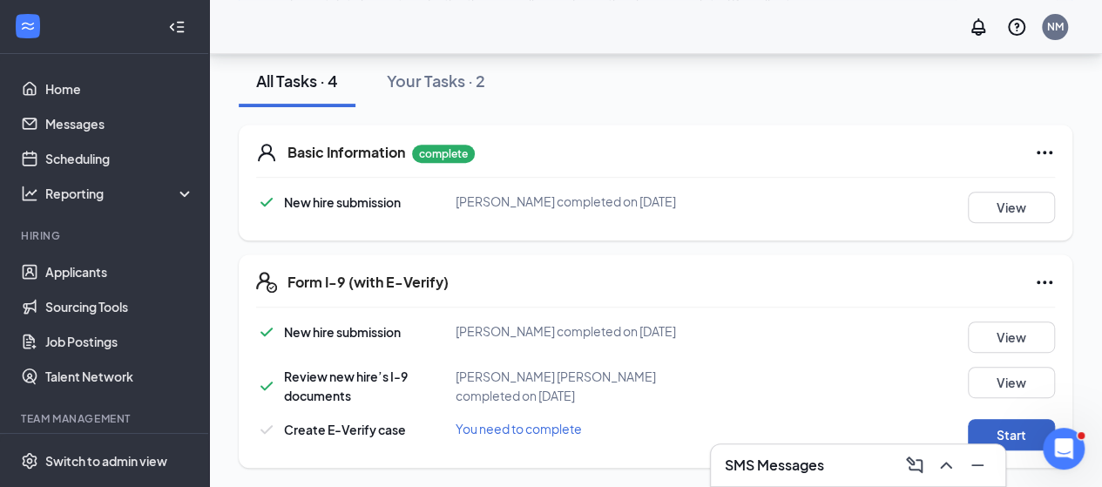
click at [1024, 431] on button "Start" at bounding box center [1010, 434] width 87 height 31
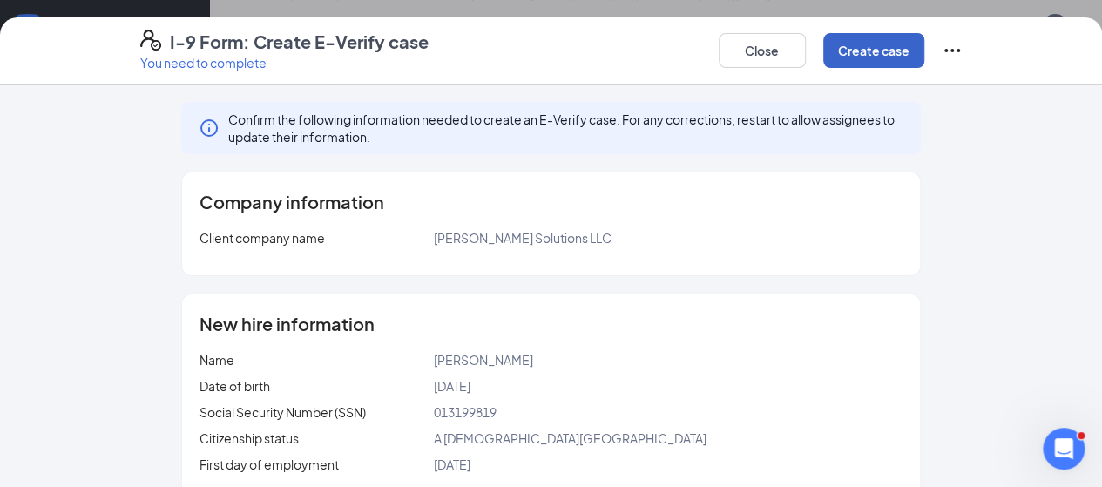
click at [924, 49] on button "Create case" at bounding box center [873, 50] width 101 height 35
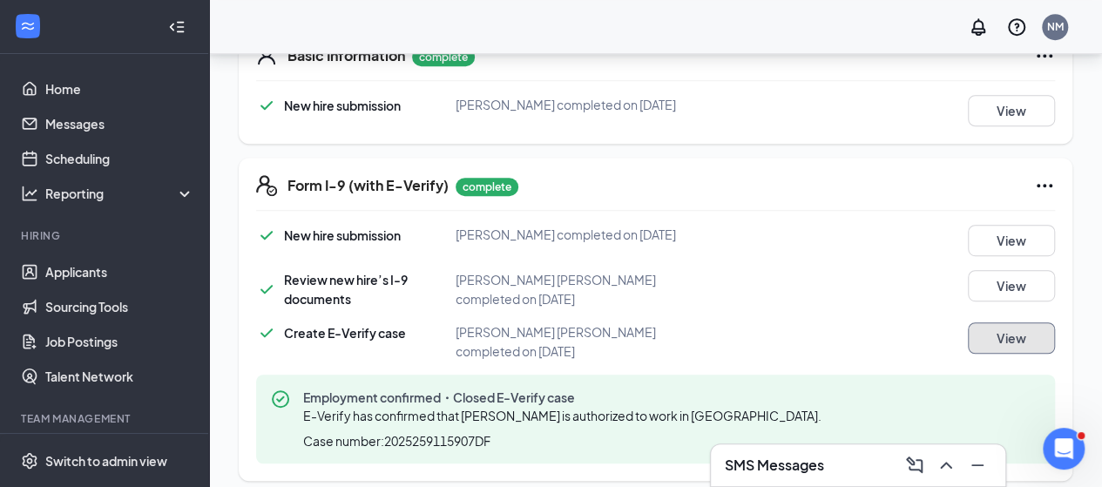
scroll to position [425, 0]
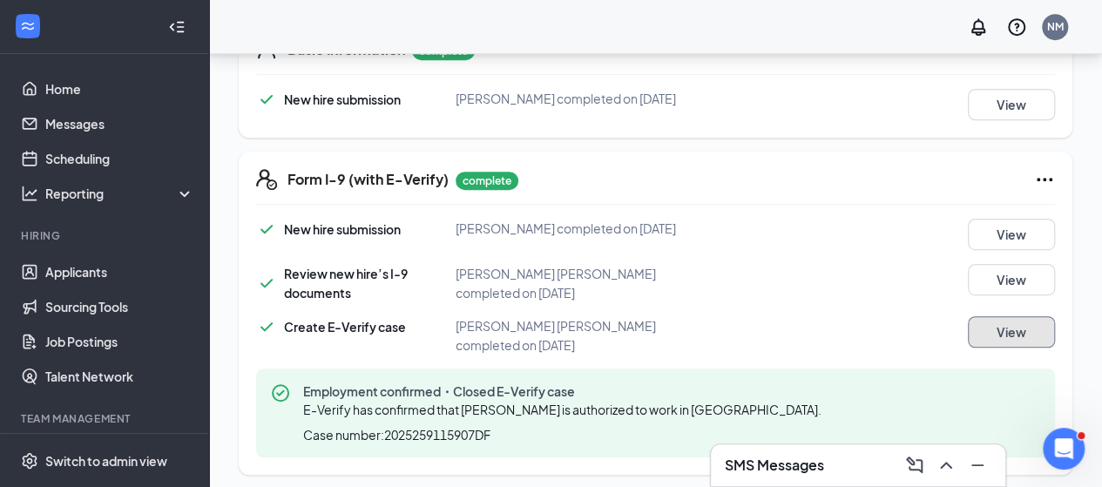
click at [995, 345] on button "View" at bounding box center [1010, 331] width 87 height 31
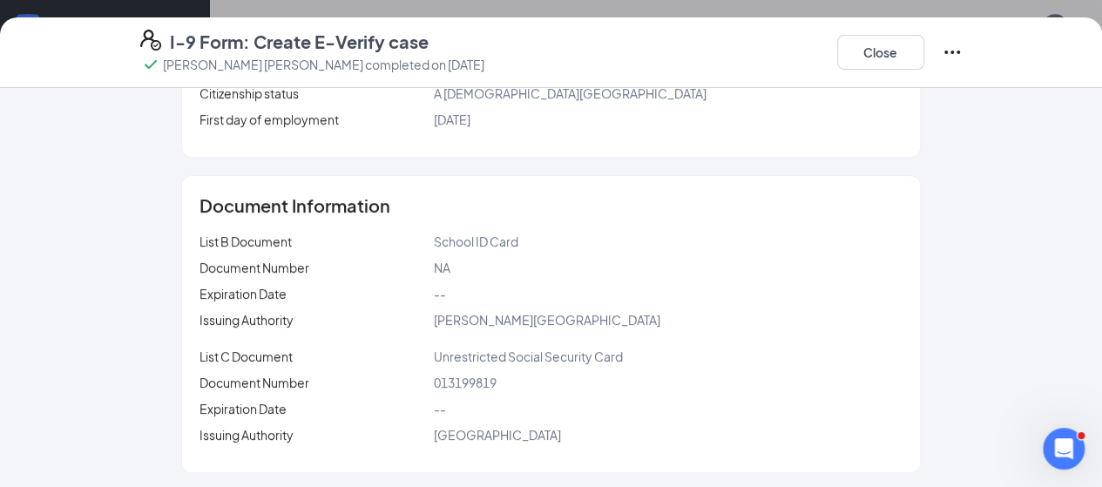
scroll to position [0, 0]
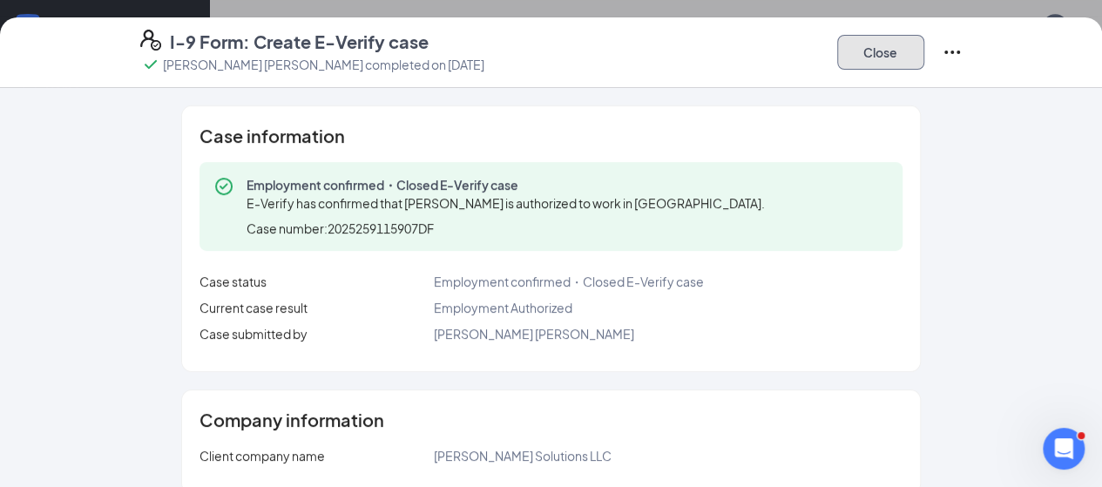
click at [924, 59] on button "Close" at bounding box center [880, 52] width 87 height 35
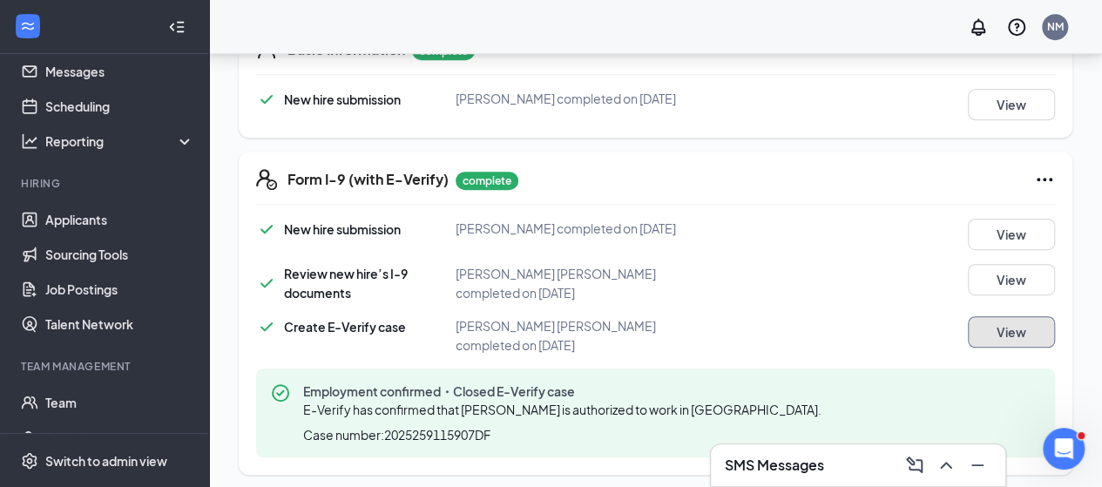
scroll to position [87, 0]
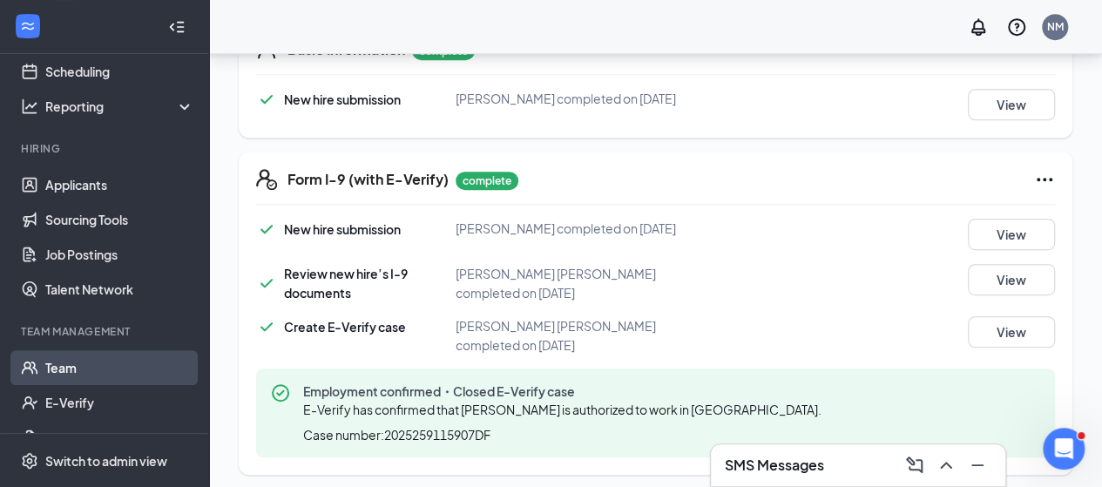
click at [64, 360] on link "Team" at bounding box center [119, 367] width 149 height 35
